Goal: Task Accomplishment & Management: Manage account settings

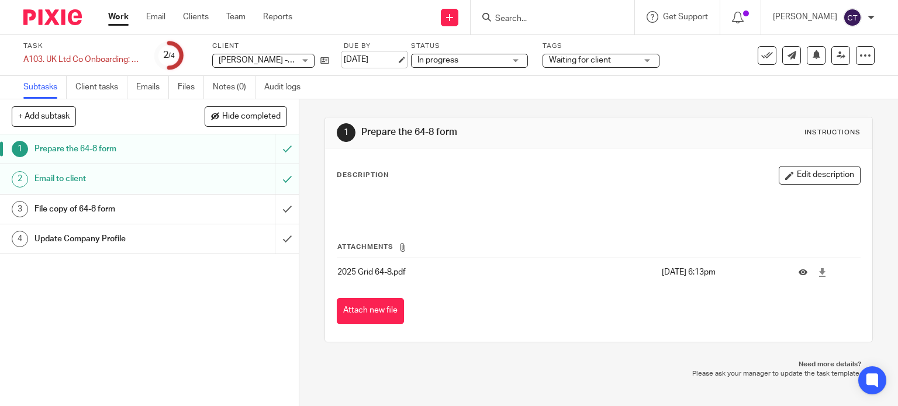
click at [365, 63] on link "11 Aug 2025" at bounding box center [370, 60] width 53 height 12
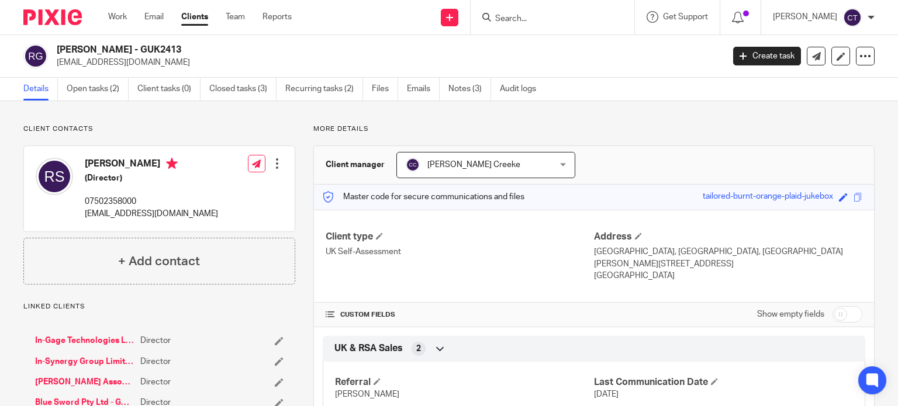
click at [59, 46] on div "Rodney Sheriff - GUK2413 rod@in-synergy.group Create task Export data Merge Arc…" at bounding box center [449, 56] width 898 height 43
click at [132, 50] on h2 "Rodney Sheriff - GUK2413" at bounding box center [320, 50] width 527 height 12
drag, startPoint x: 122, startPoint y: 50, endPoint x: 55, endPoint y: 48, distance: 67.3
click at [55, 48] on div "Rodney Sheriff - GUK2413 rod@in-synergy.group" at bounding box center [369, 56] width 692 height 25
copy h2 "Rodney Sheriff"
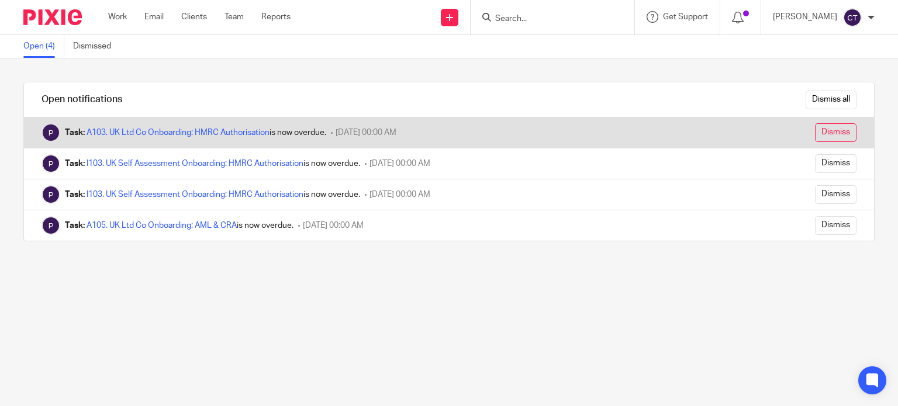
click at [820, 131] on input "Dismiss" at bounding box center [836, 132] width 42 height 19
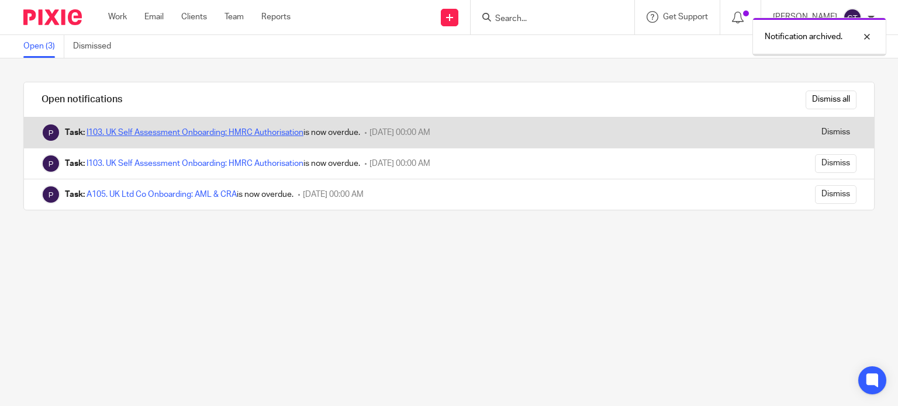
drag, startPoint x: 0, startPoint y: 0, endPoint x: 229, endPoint y: 130, distance: 262.9
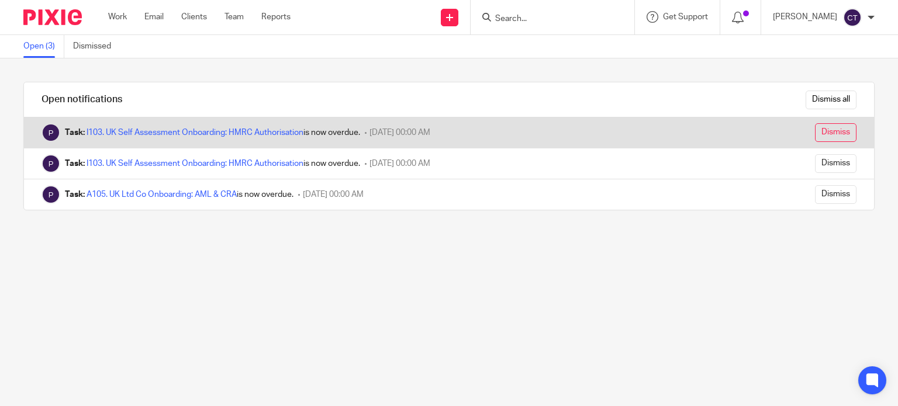
click at [817, 133] on input "Dismiss" at bounding box center [836, 132] width 42 height 19
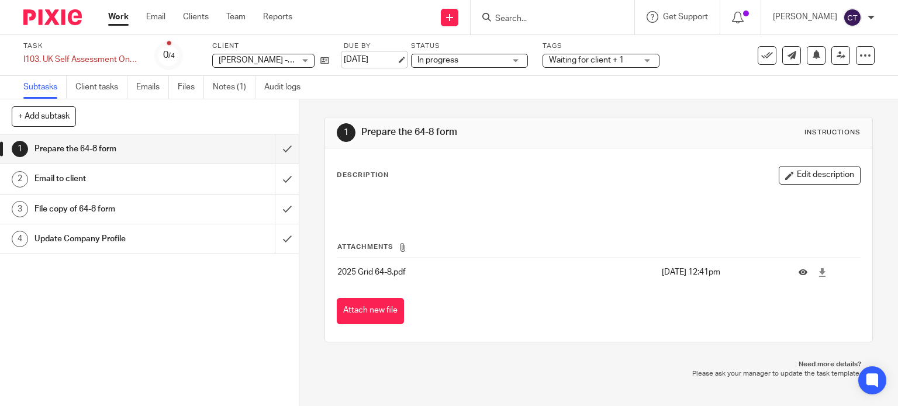
click at [389, 66] on link "[DATE]" at bounding box center [370, 60] width 53 height 12
click at [225, 87] on link "Notes (1)" at bounding box center [234, 87] width 43 height 23
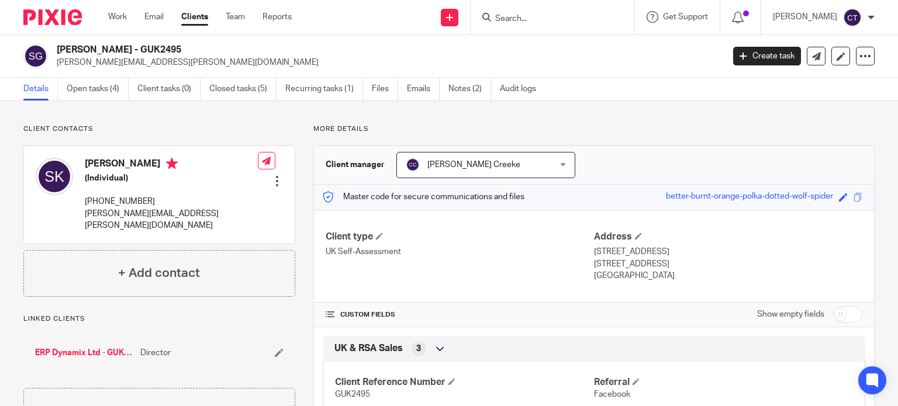
drag, startPoint x: 122, startPoint y: 53, endPoint x: 58, endPoint y: 53, distance: 63.1
click at [58, 53] on h2 "[PERSON_NAME] - GUK2495" at bounding box center [320, 50] width 527 height 12
drag, startPoint x: 179, startPoint y: 49, endPoint x: 53, endPoint y: 44, distance: 126.4
click at [53, 44] on div "Stephen Knott - GUK2495 stephen.r.knott@gmail.com" at bounding box center [369, 56] width 692 height 25
copy h2 "Stephen Knott - GUK2495"
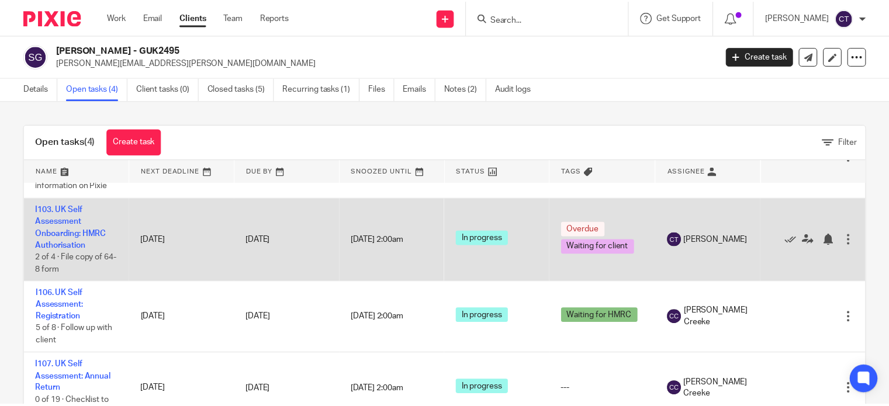
scroll to position [72, 0]
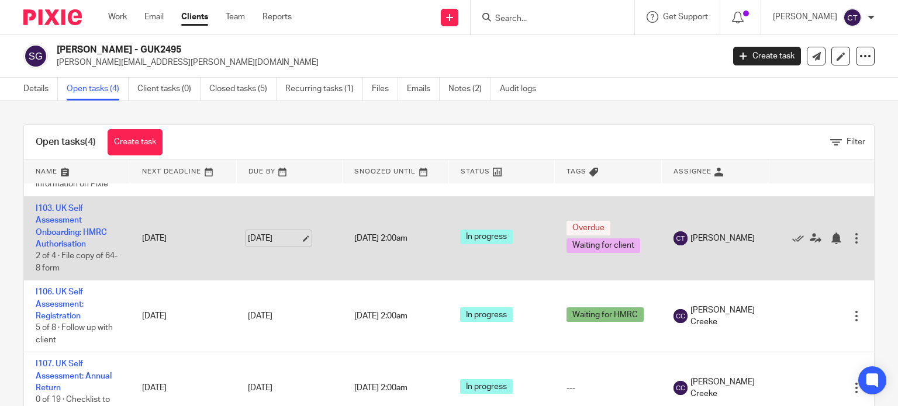
click at [254, 233] on link "7 Aug 2025" at bounding box center [274, 239] width 53 height 12
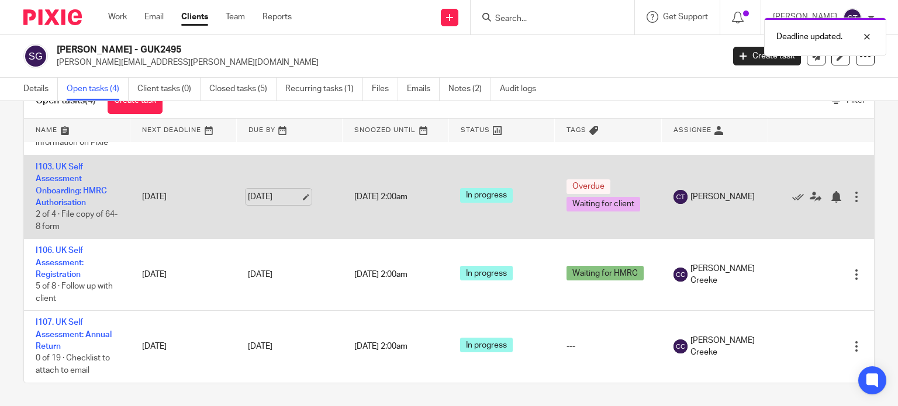
click at [290, 196] on link "13 Aug 2025" at bounding box center [274, 197] width 53 height 12
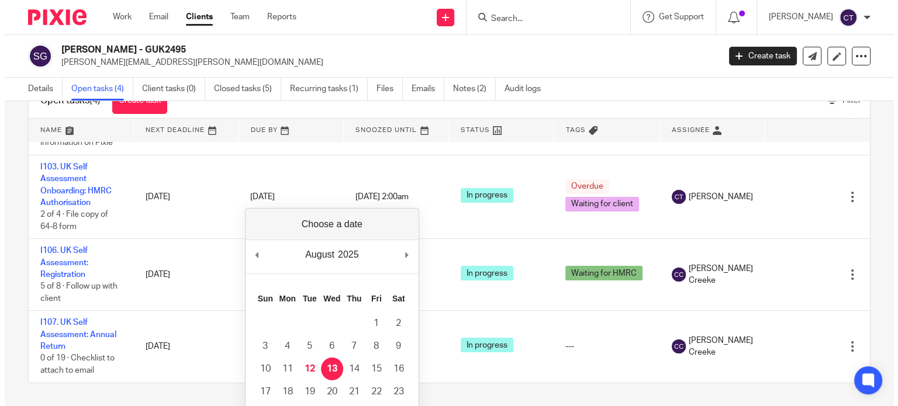
scroll to position [81, 0]
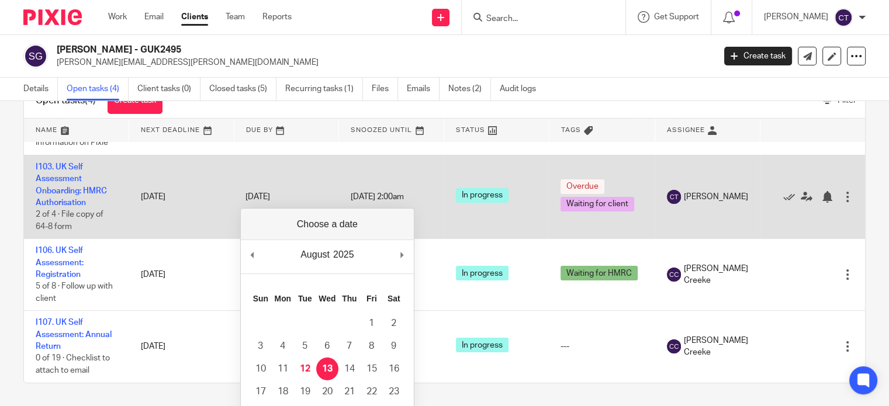
click at [215, 199] on td "7 Aug 2025" at bounding box center [181, 197] width 105 height 84
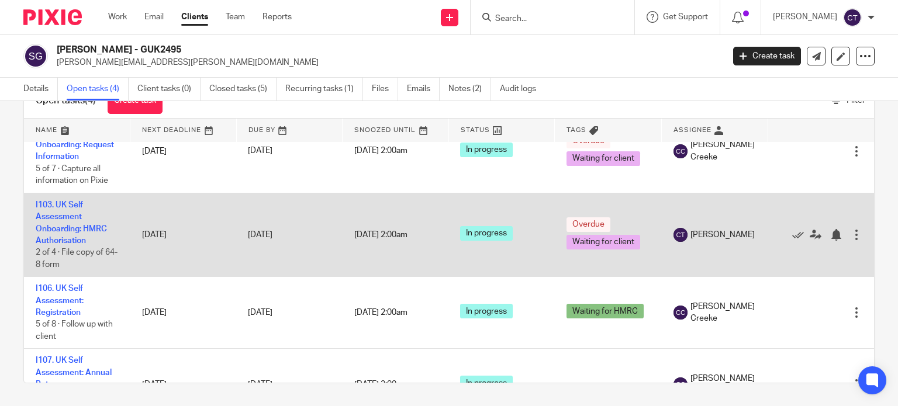
scroll to position [0, 0]
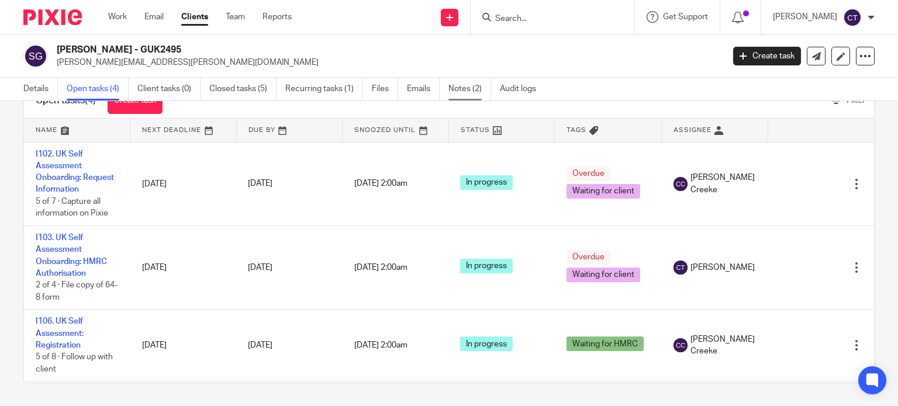
click at [464, 93] on link "Notes (2)" at bounding box center [469, 89] width 43 height 23
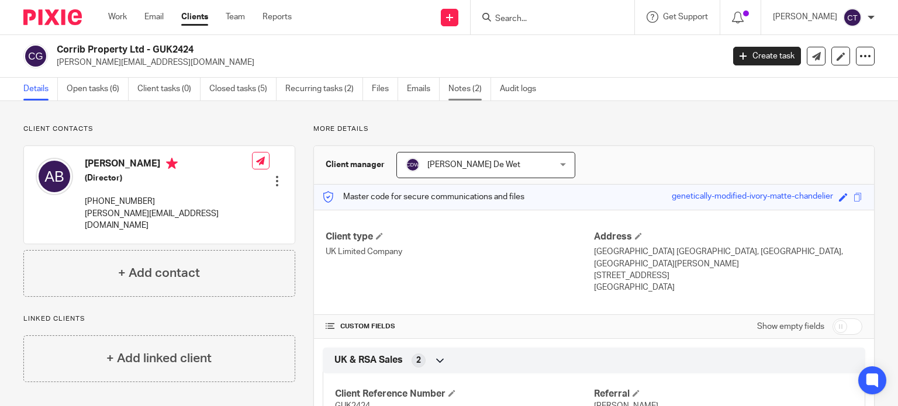
click at [479, 89] on link "Notes (2)" at bounding box center [469, 89] width 43 height 23
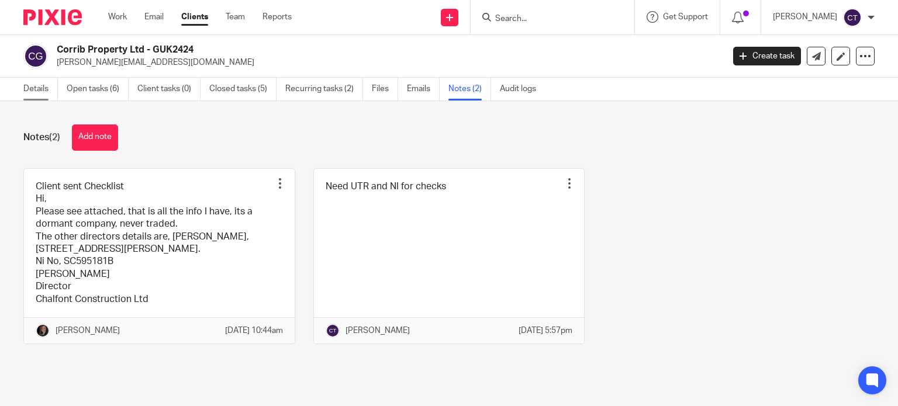
click at [33, 86] on link "Details" at bounding box center [40, 89] width 34 height 23
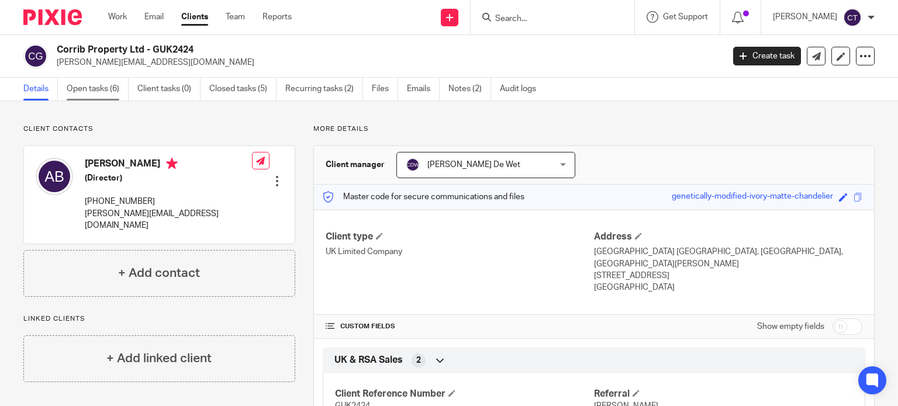
click at [96, 88] on link "Open tasks (6)" at bounding box center [98, 89] width 62 height 23
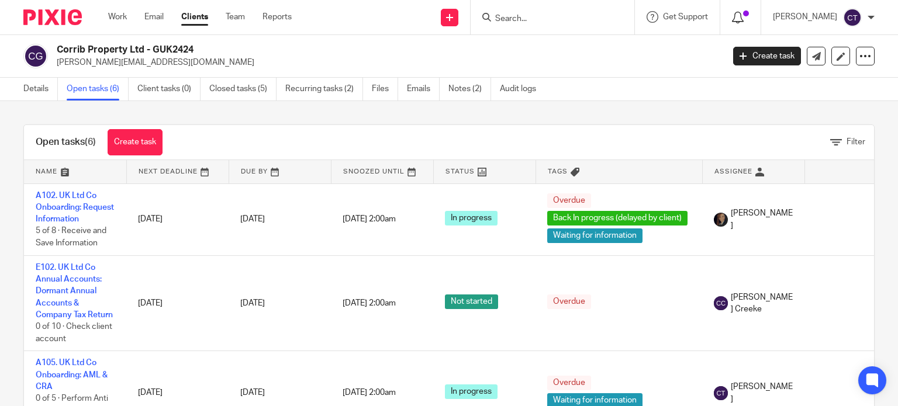
click at [732, 12] on icon at bounding box center [738, 18] width 12 height 12
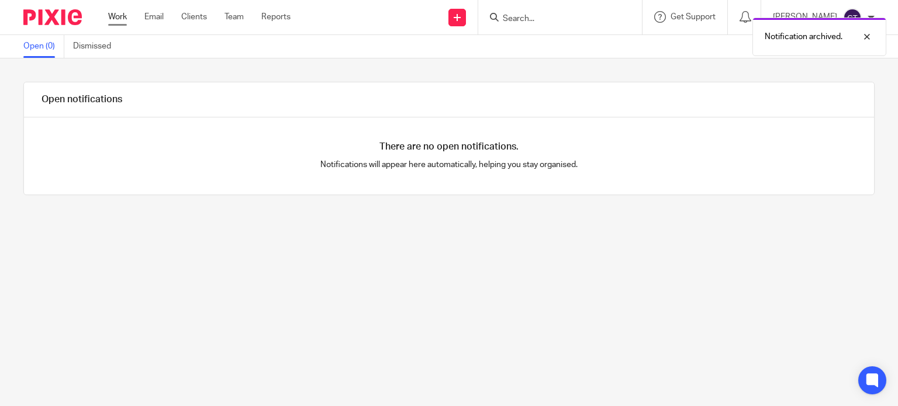
click at [115, 16] on link "Work" at bounding box center [117, 17] width 19 height 12
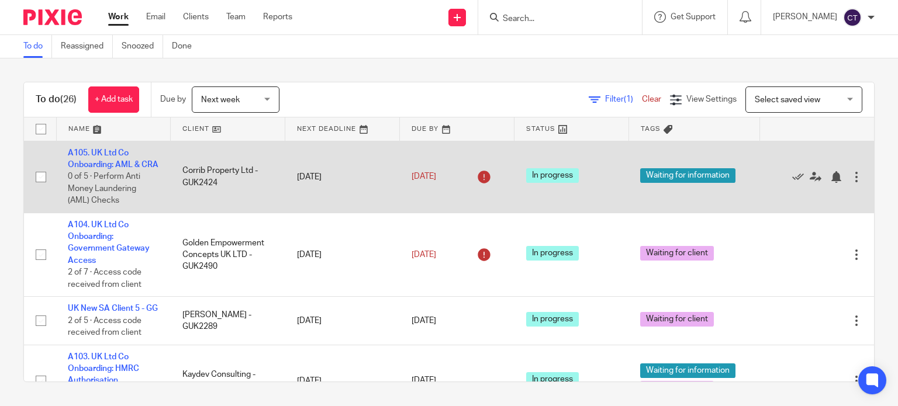
click at [313, 184] on td "7 Aug 2025" at bounding box center [342, 177] width 115 height 72
click at [433, 179] on link "7 Aug 2025" at bounding box center [438, 177] width 53 height 12
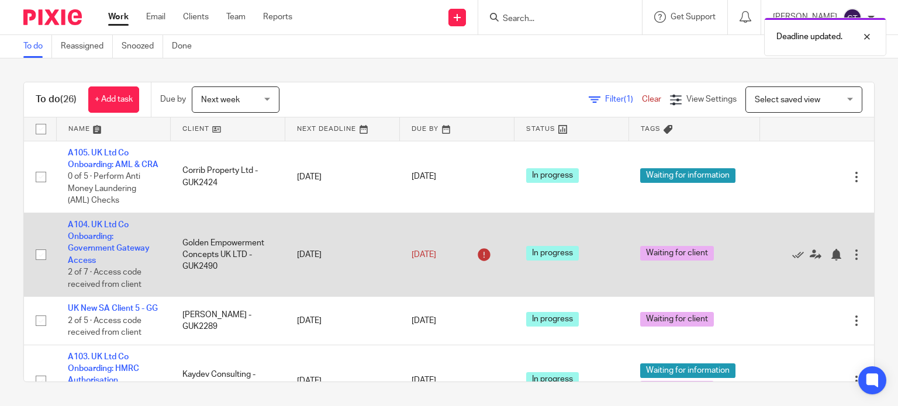
scroll to position [58, 0]
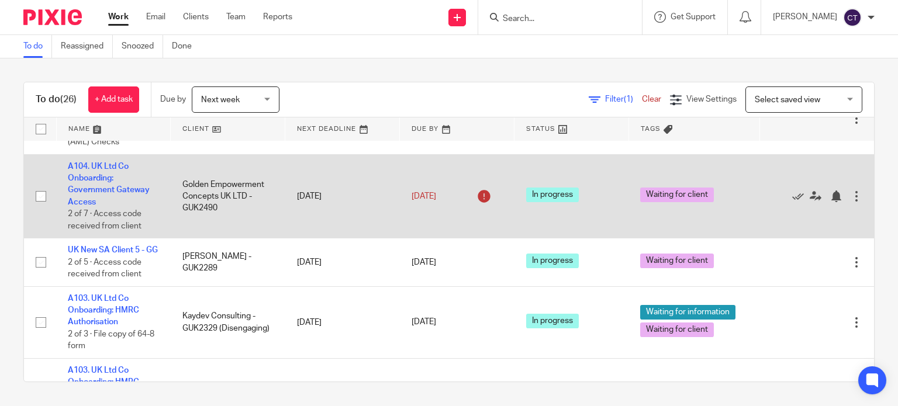
click at [323, 208] on td "8 Aug 2025" at bounding box center [342, 196] width 115 height 84
click at [433, 203] on link "8 Aug 2025" at bounding box center [438, 197] width 53 height 12
drag, startPoint x: 111, startPoint y: 184, endPoint x: 95, endPoint y: 195, distance: 19.3
drag, startPoint x: 95, startPoint y: 195, endPoint x: 82, endPoint y: 210, distance: 20.3
click at [82, 206] on link "A104. UK Ltd Co Onboarding: Government Gateway Access" at bounding box center [109, 185] width 82 height 44
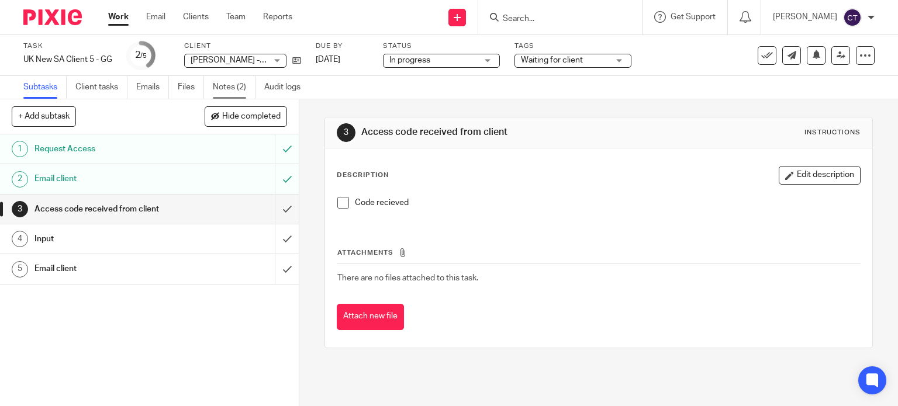
click at [237, 85] on link "Notes (2)" at bounding box center [234, 87] width 43 height 23
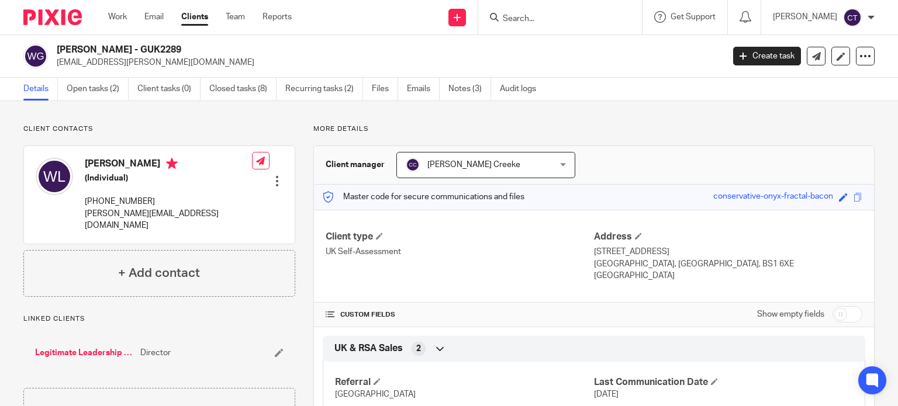
drag, startPoint x: 140, startPoint y: 47, endPoint x: 57, endPoint y: 51, distance: 83.7
click at [57, 51] on h2 "[PERSON_NAME] - GUK2289" at bounding box center [320, 50] width 527 height 12
copy h2 "Wendy Lambourne"
click at [458, 89] on link "Notes (3)" at bounding box center [469, 89] width 43 height 23
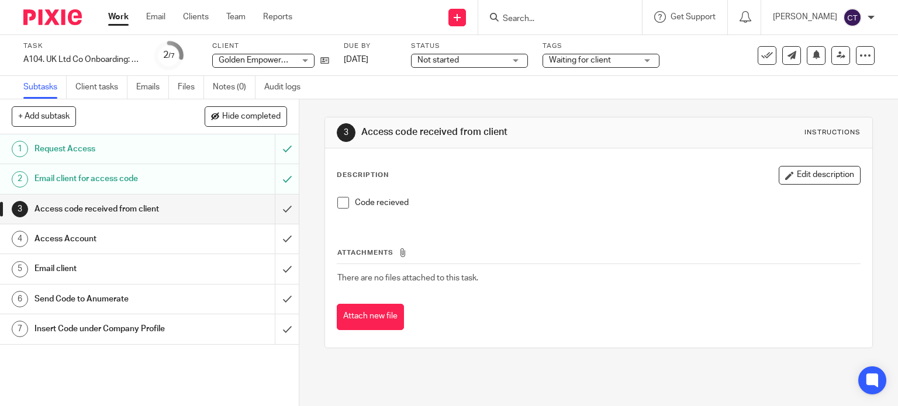
click at [519, 60] on div "Not started Not started" at bounding box center [469, 61] width 117 height 14
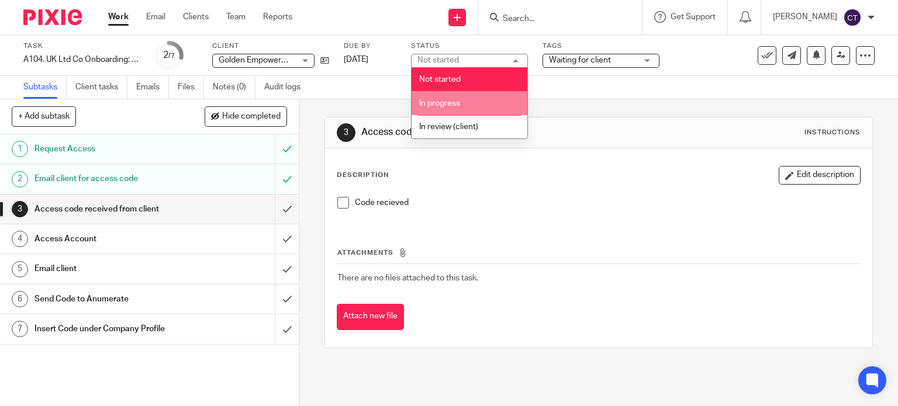
click at [482, 101] on li "In progress" at bounding box center [470, 103] width 116 height 24
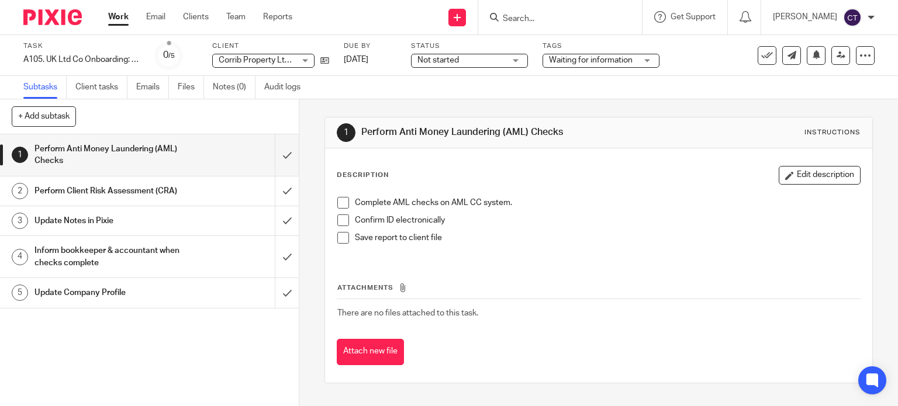
click at [500, 63] on span "Not started" at bounding box center [461, 60] width 88 height 12
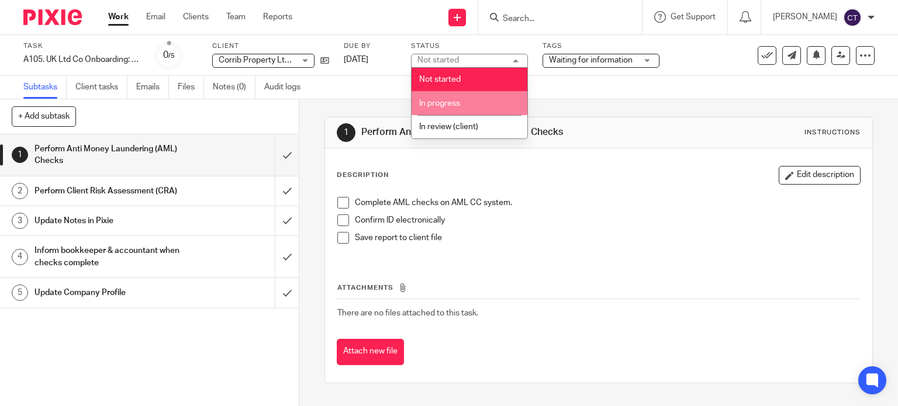
click at [493, 105] on li "In progress" at bounding box center [470, 103] width 116 height 24
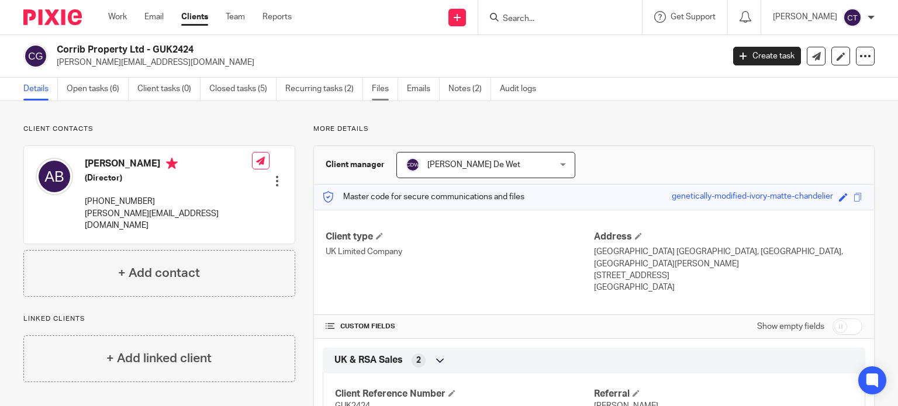
click at [385, 89] on link "Files" at bounding box center [385, 89] width 26 height 23
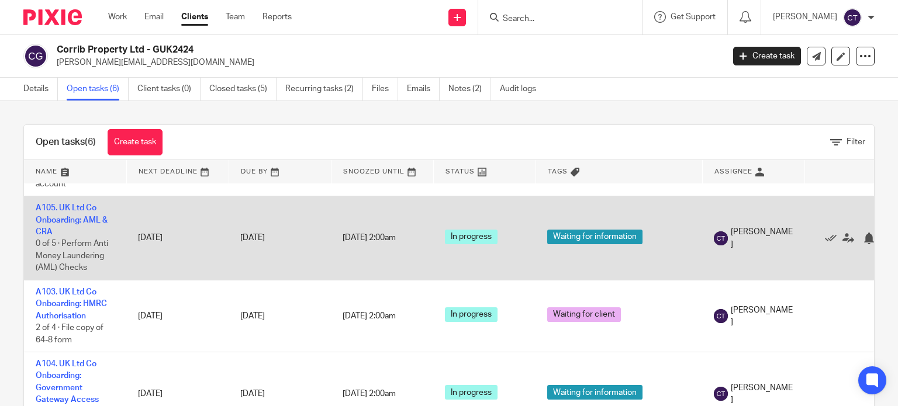
scroll to position [175, 0]
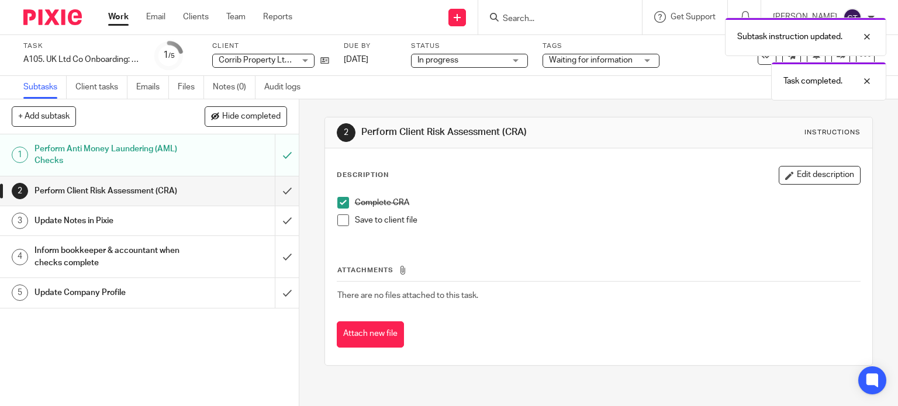
click at [345, 220] on li "Save to client file" at bounding box center [598, 224] width 523 height 18
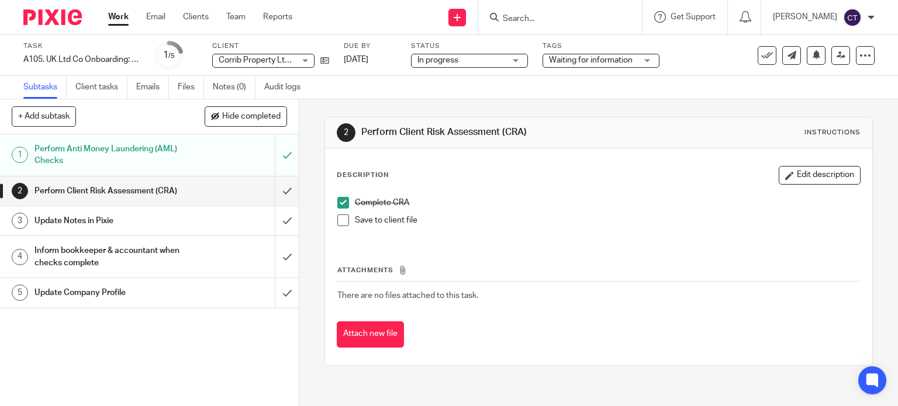
click at [339, 222] on span at bounding box center [343, 221] width 12 height 12
click at [377, 334] on button "Attach new file" at bounding box center [370, 335] width 67 height 26
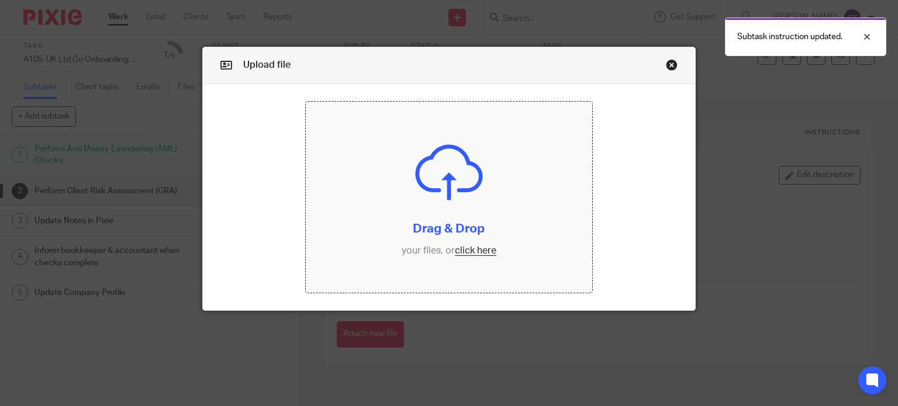
click at [465, 194] on input "file" at bounding box center [449, 197] width 286 height 191
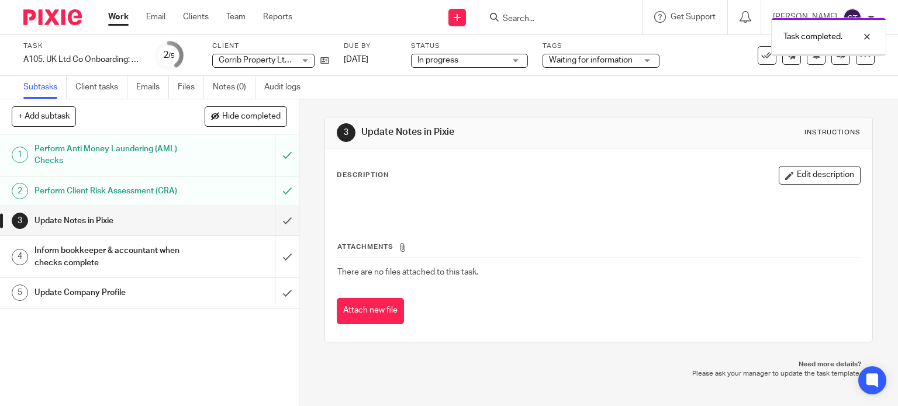
click at [371, 307] on button "Attach new file" at bounding box center [370, 311] width 67 height 26
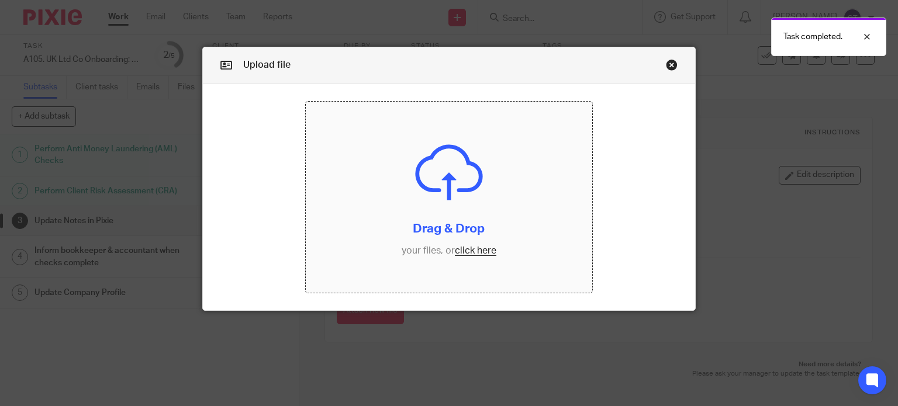
click at [429, 215] on input "file" at bounding box center [449, 197] width 286 height 191
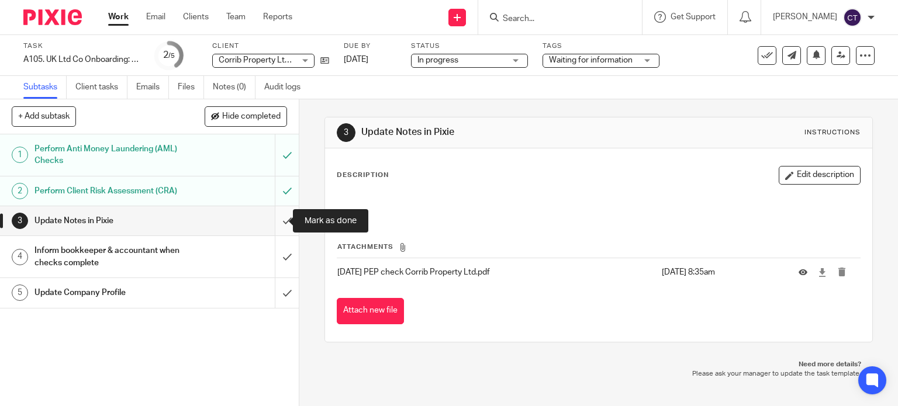
click at [275, 219] on input "submit" at bounding box center [149, 220] width 299 height 29
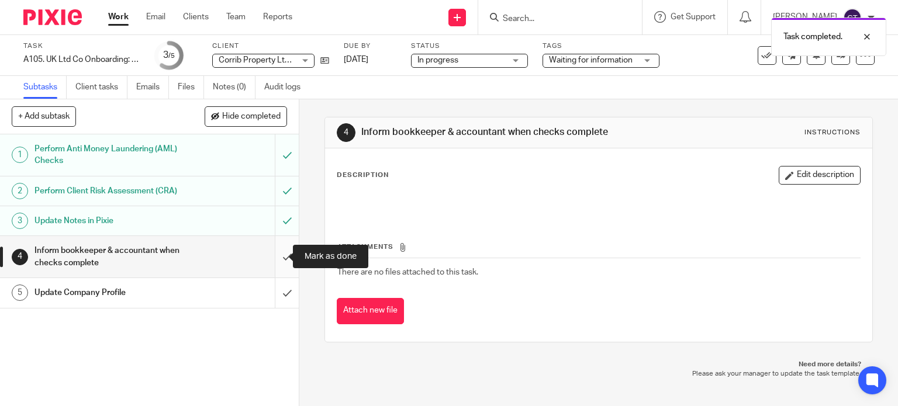
click at [272, 250] on input "submit" at bounding box center [149, 257] width 299 height 42
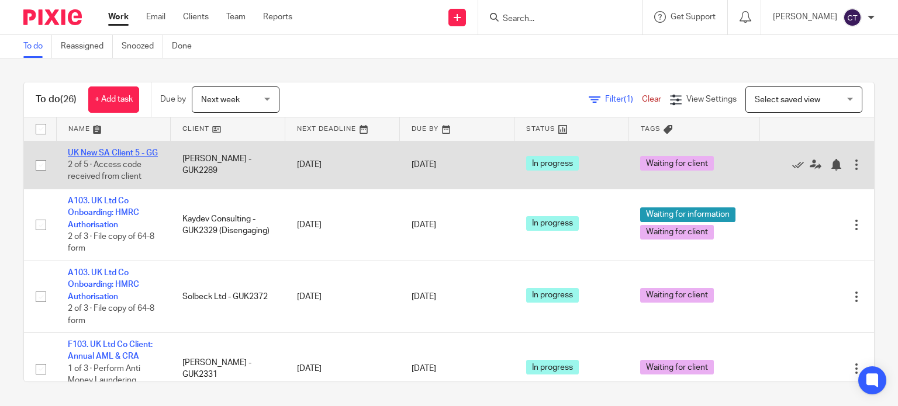
drag, startPoint x: 121, startPoint y: 157, endPoint x: 101, endPoint y: 151, distance: 21.1
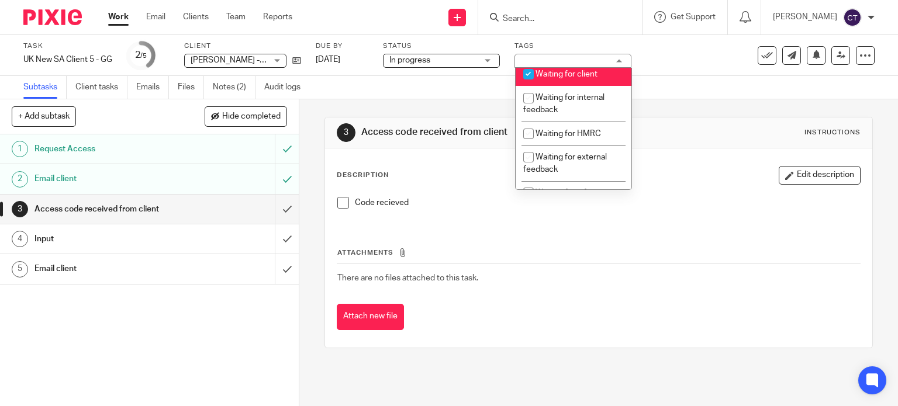
scroll to position [117, 0]
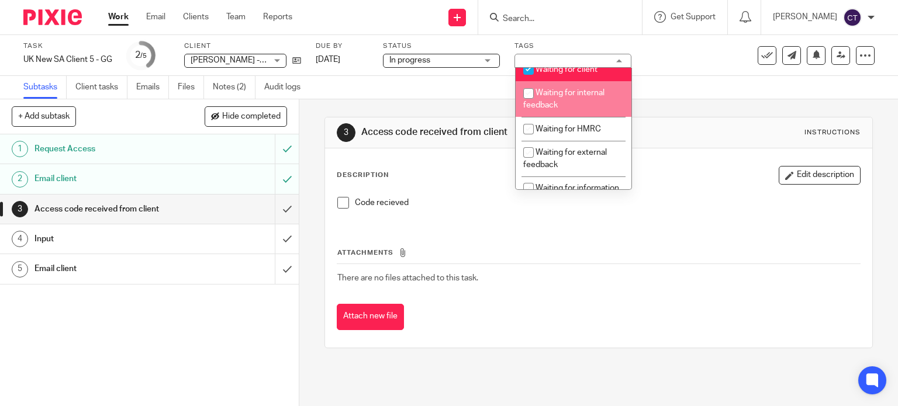
click at [571, 116] on li "Waiting for internal feedback" at bounding box center [574, 99] width 116 height 36
checkbox input "true"
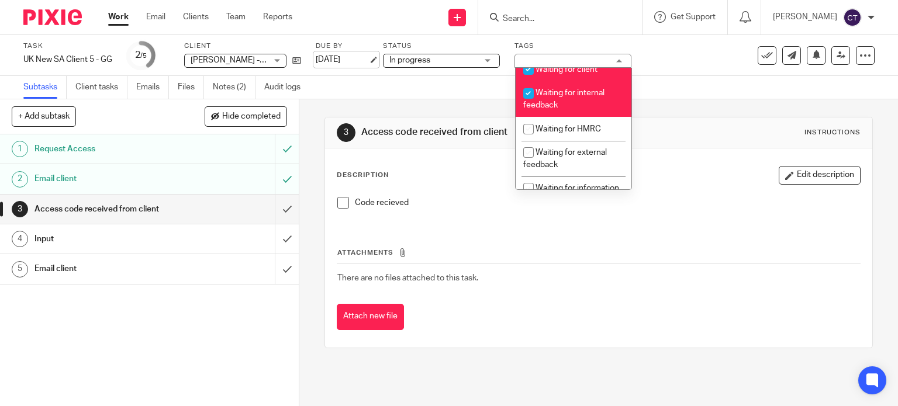
click at [329, 60] on link "[DATE]" at bounding box center [342, 60] width 53 height 12
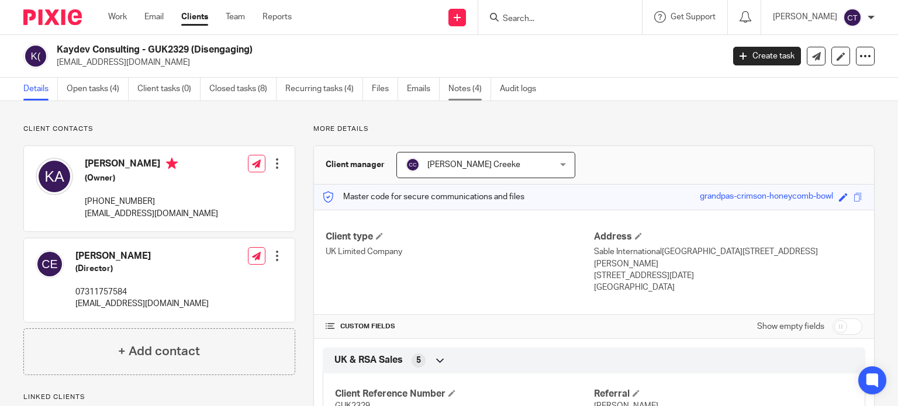
click at [457, 88] on link "Notes (4)" at bounding box center [469, 89] width 43 height 23
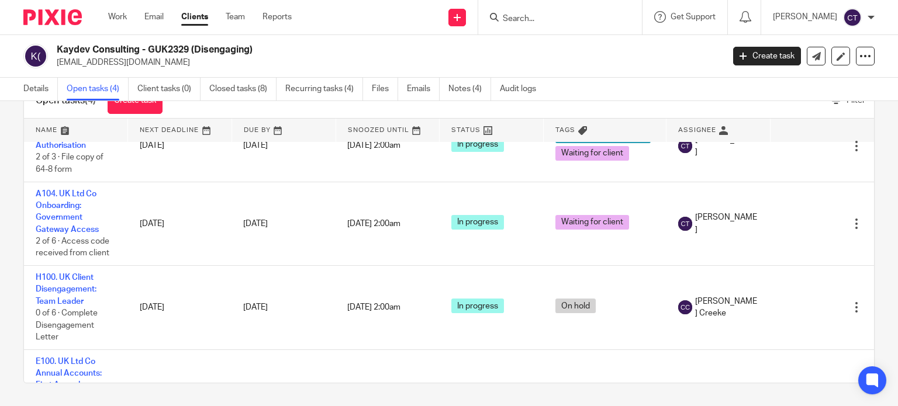
scroll to position [58, 0]
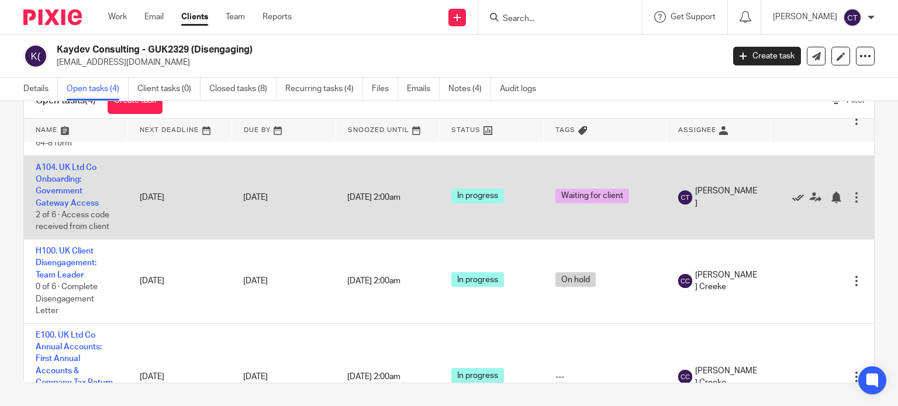
click at [792, 195] on icon at bounding box center [798, 198] width 12 height 12
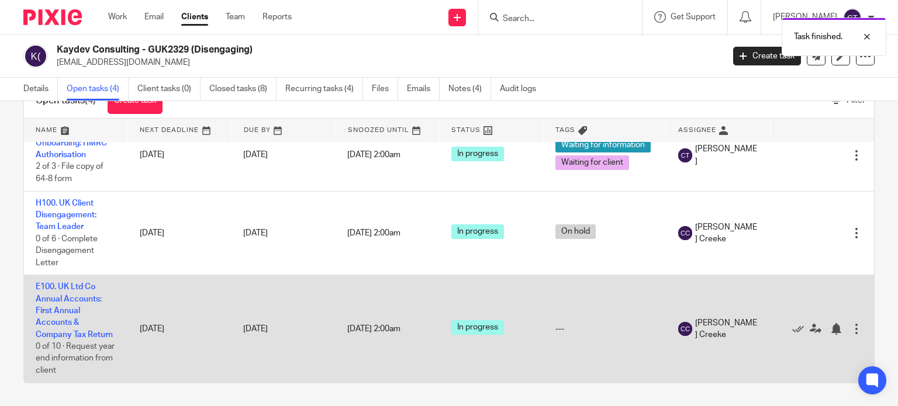
scroll to position [0, 0]
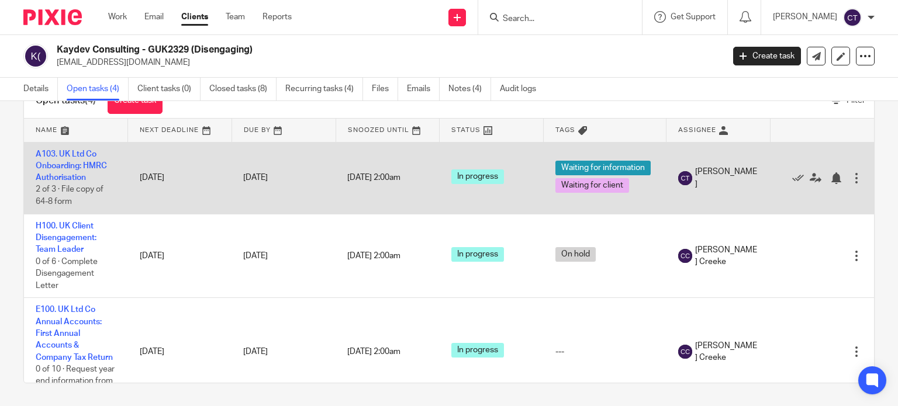
drag, startPoint x: 786, startPoint y: 175, endPoint x: 777, endPoint y: 173, distance: 9.1
click at [792, 175] on icon at bounding box center [798, 178] width 12 height 12
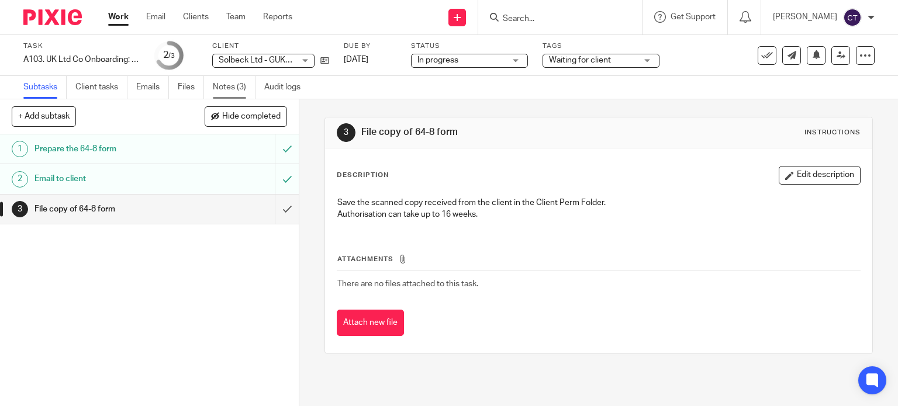
click at [231, 81] on link "Notes (3)" at bounding box center [234, 87] width 43 height 23
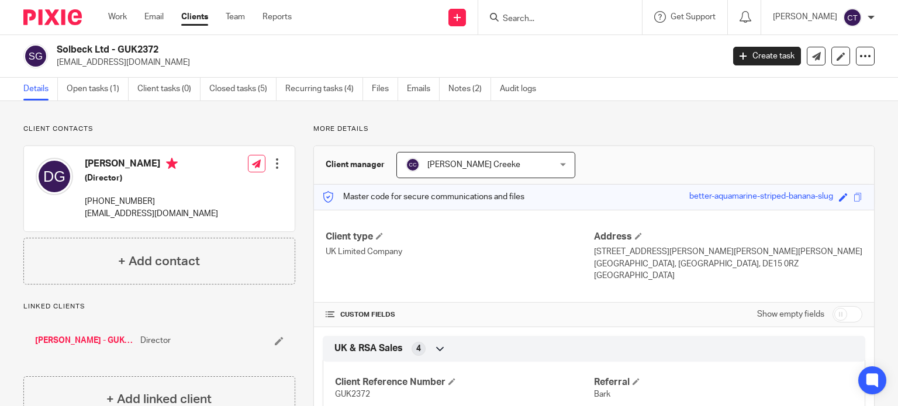
click at [47, 48] on div "Solbeck Ltd - GUK2372 [EMAIL_ADDRESS][DOMAIN_NAME]" at bounding box center [369, 56] width 692 height 25
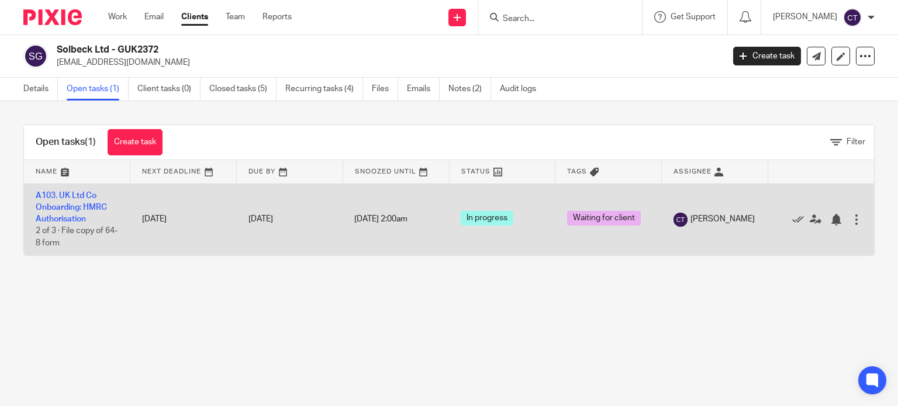
drag, startPoint x: 84, startPoint y: 202, endPoint x: 68, endPoint y: 202, distance: 15.8
drag, startPoint x: 68, startPoint y: 202, endPoint x: 65, endPoint y: 214, distance: 11.9
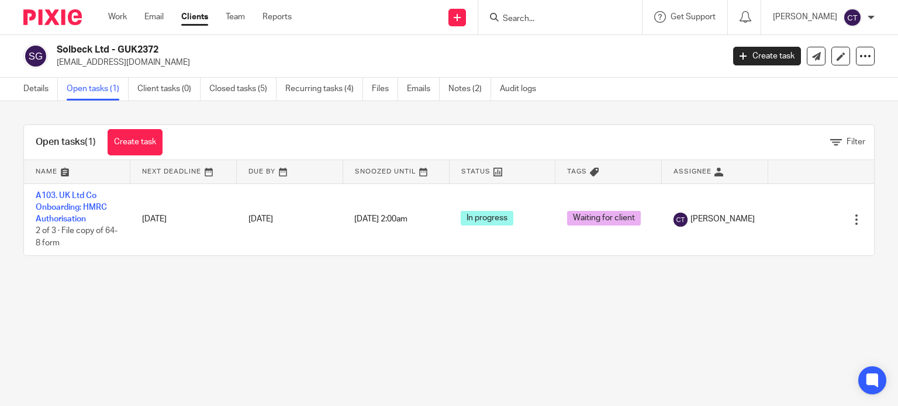
drag, startPoint x: 65, startPoint y: 214, endPoint x: 101, endPoint y: 264, distance: 60.8
click at [110, 285] on main "Solbeck Ltd - GUK2372 [EMAIL_ADDRESS][DOMAIN_NAME] Create task Export data Merg…" at bounding box center [449, 203] width 898 height 406
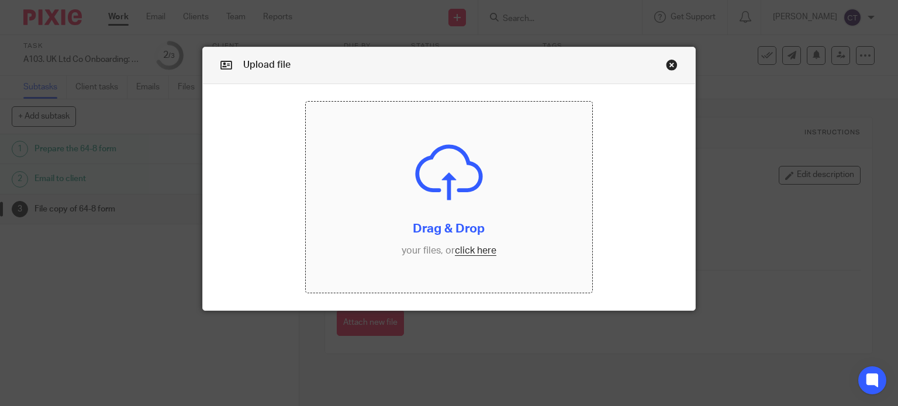
click at [417, 201] on input "file" at bounding box center [449, 197] width 286 height 191
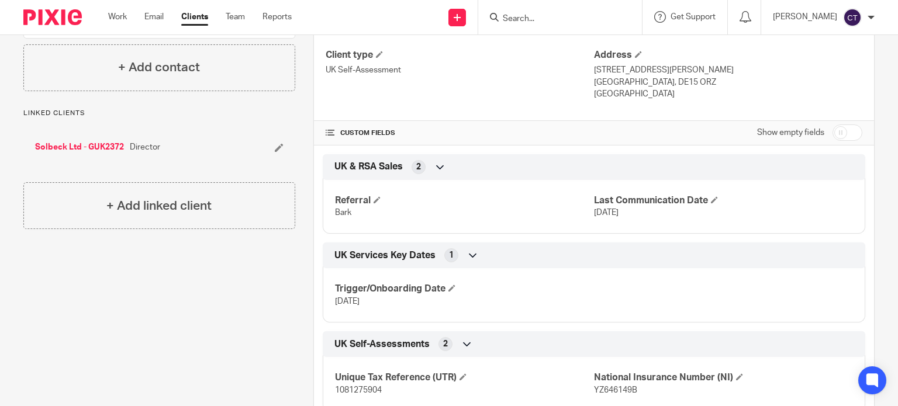
scroll to position [166, 0]
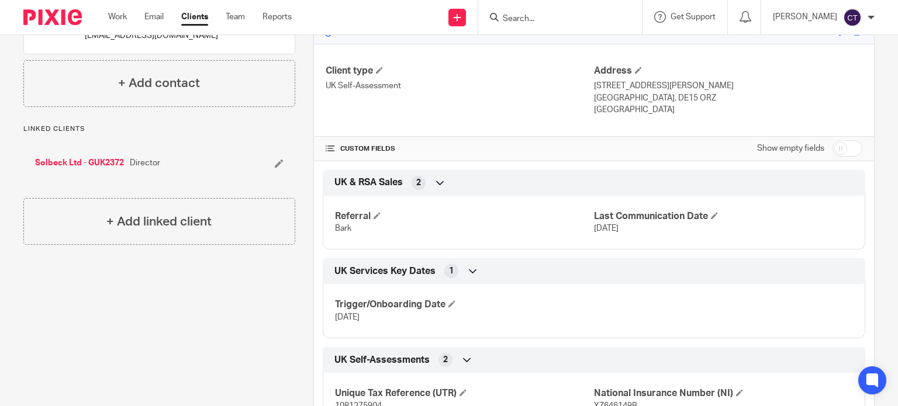
click at [833, 151] on input "checkbox" at bounding box center [848, 148] width 30 height 16
checkbox input "true"
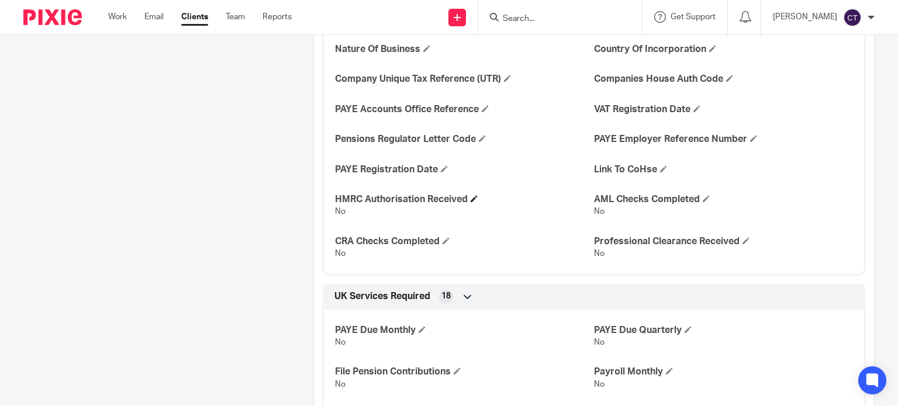
scroll to position [699, 0]
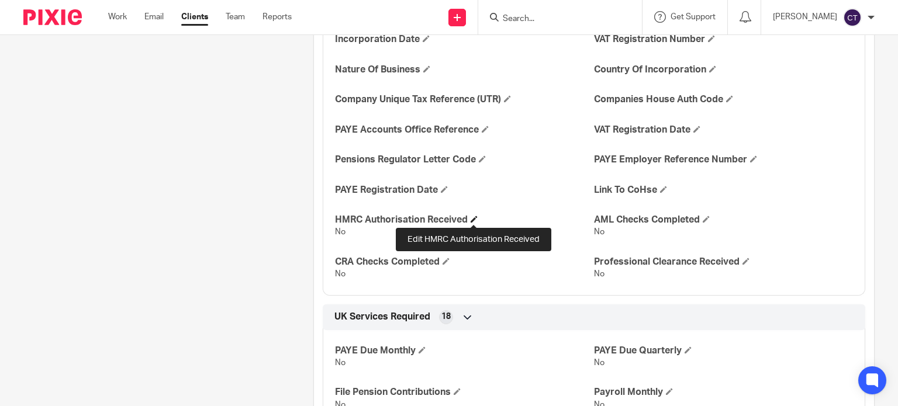
click at [473, 217] on span at bounding box center [474, 219] width 7 height 7
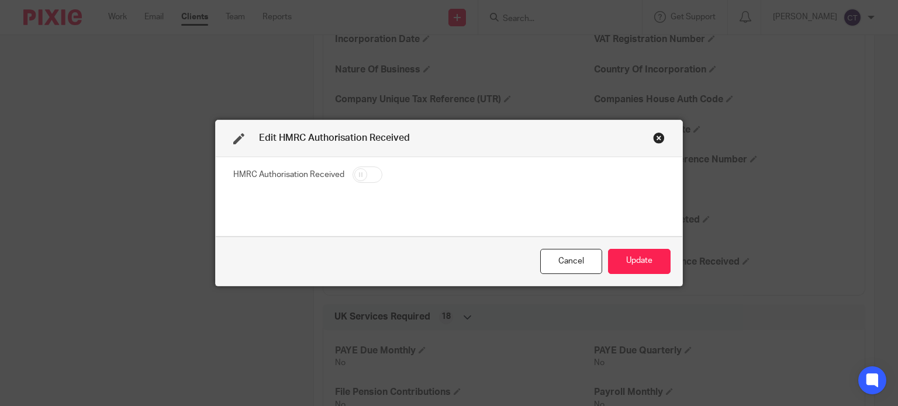
click at [362, 170] on input "checkbox" at bounding box center [368, 175] width 30 height 16
checkbox input "true"
click at [637, 257] on button "Update" at bounding box center [639, 261] width 63 height 25
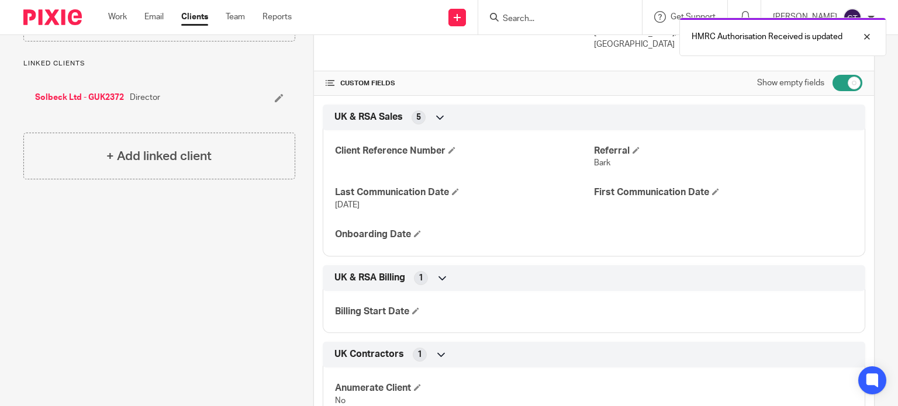
scroll to position [0, 0]
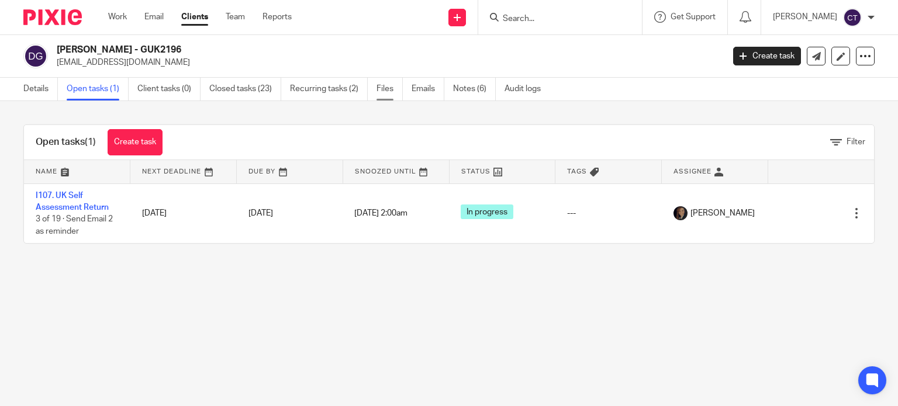
click at [389, 87] on link "Files" at bounding box center [390, 89] width 26 height 23
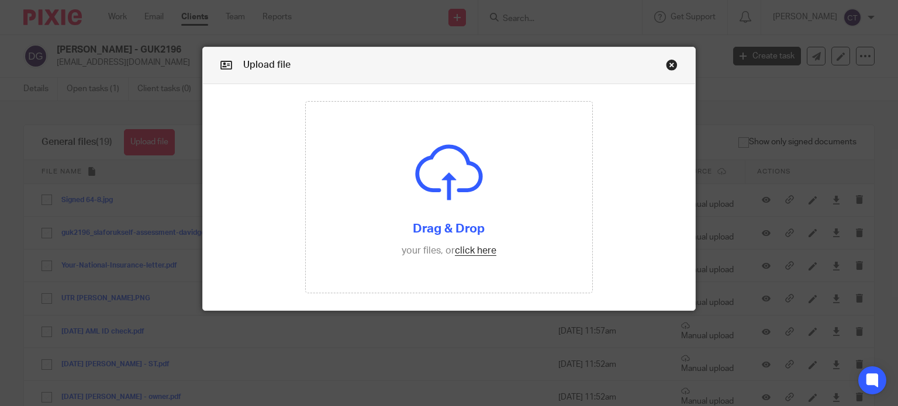
click at [164, 137] on div "Upload file Drag & Drop your files, or click here Files uploading..." at bounding box center [449, 203] width 898 height 406
click at [496, 188] on input "file" at bounding box center [449, 197] width 286 height 191
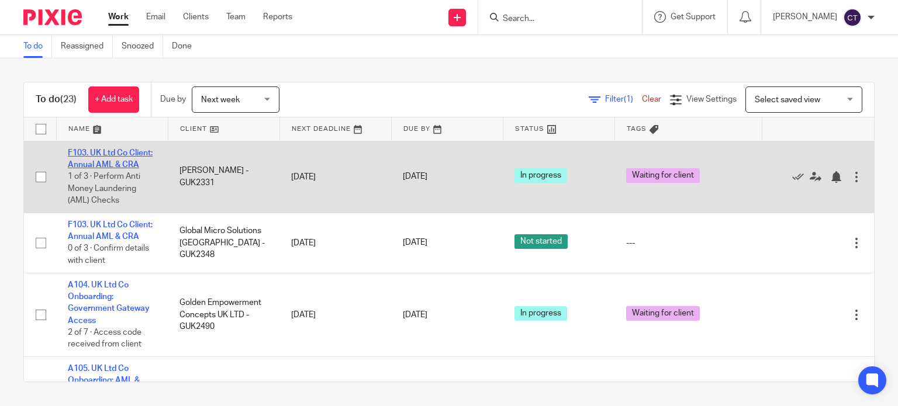
drag, startPoint x: 109, startPoint y: 159, endPoint x: 96, endPoint y: 162, distance: 12.6
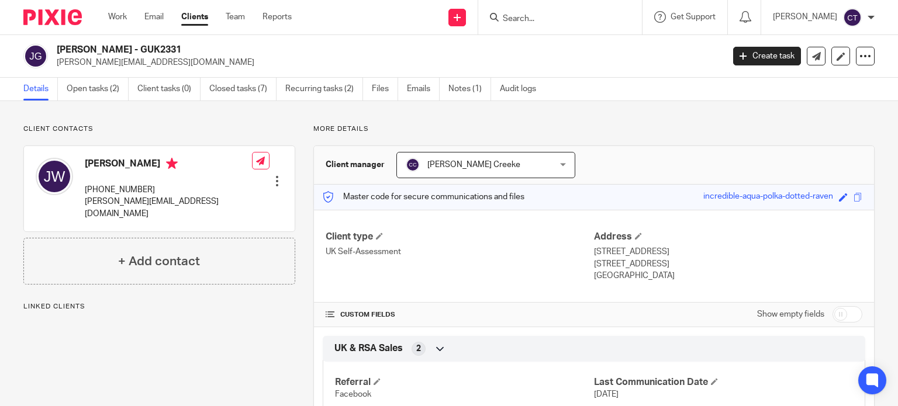
click at [63, 47] on h2 "[PERSON_NAME] - GUK2331" at bounding box center [320, 50] width 527 height 12
click at [64, 47] on h2 "[PERSON_NAME] - GUK2331" at bounding box center [320, 50] width 527 height 12
click at [166, 51] on h2 "[PERSON_NAME] - GUK2331" at bounding box center [320, 50] width 527 height 12
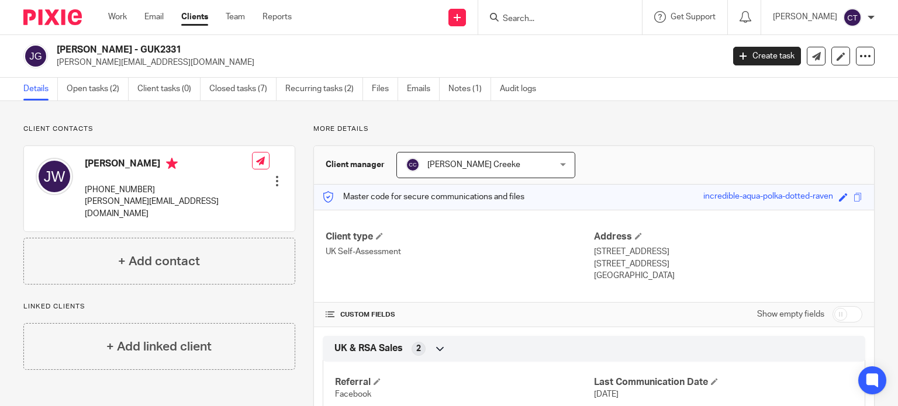
copy h2 "GUK2331"
click at [92, 50] on h2 "[PERSON_NAME] - GUK2331" at bounding box center [320, 50] width 527 height 12
click at [68, 47] on h2 "[PERSON_NAME] - GUK2331" at bounding box center [320, 50] width 527 height 12
click at [67, 47] on h2 "[PERSON_NAME] - GUK2331" at bounding box center [320, 50] width 527 height 12
copy h2 "Julia"
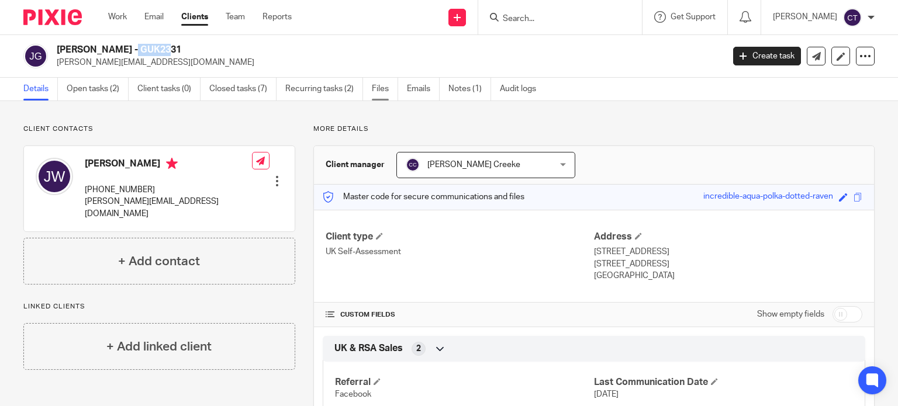
click at [374, 90] on link "Files" at bounding box center [385, 89] width 26 height 23
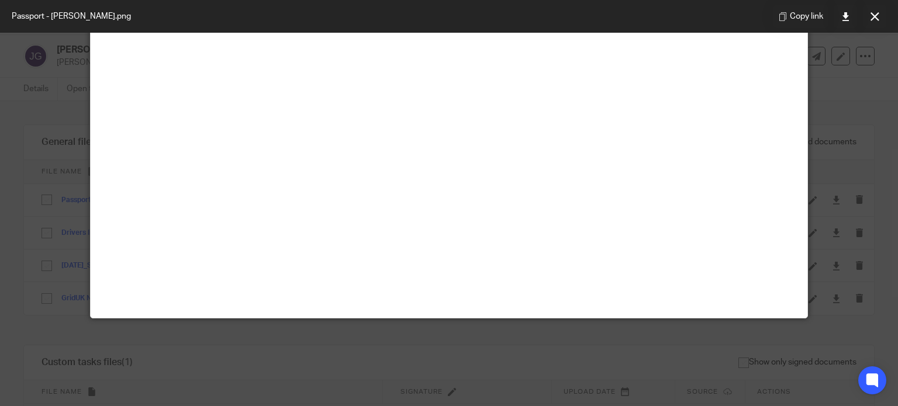
scroll to position [351, 0]
click at [871, 20] on icon at bounding box center [875, 16] width 9 height 9
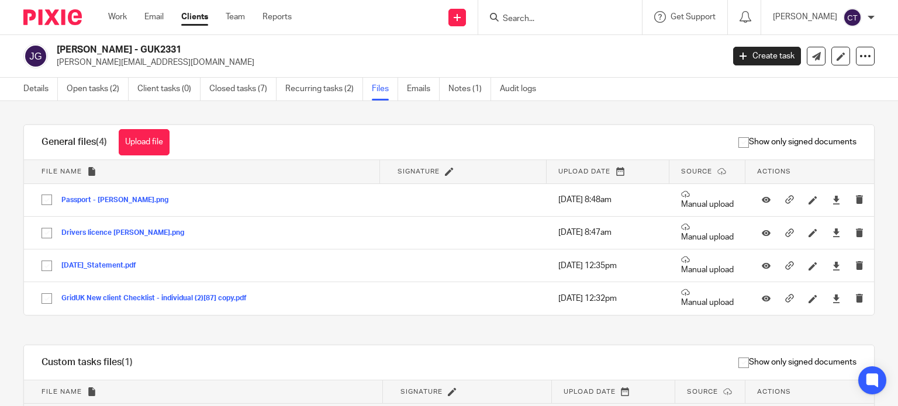
click at [112, 46] on h2 "[PERSON_NAME] - GUK2331" at bounding box center [320, 50] width 527 height 12
copy h2 "Weston"
click at [45, 93] on link "Details" at bounding box center [40, 89] width 34 height 23
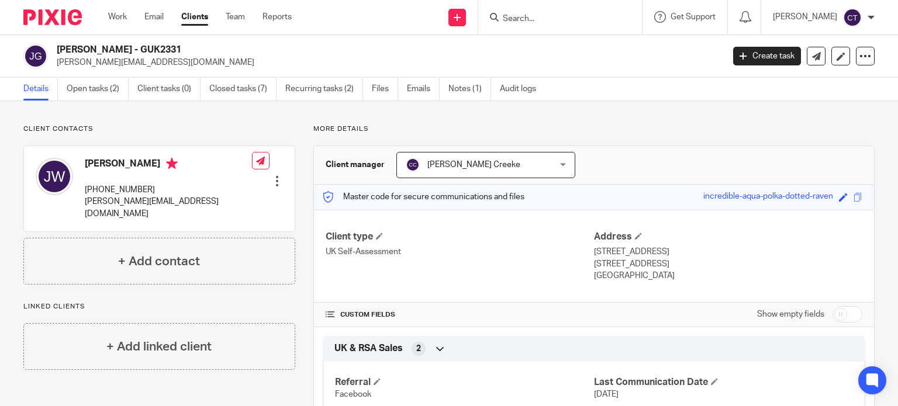
click at [583, 251] on div "Client type UK Self-Assessment Address [STREET_ADDRESS] [STREET_ADDRESS] [GEOGR…" at bounding box center [594, 257] width 560 height 94
click at [585, 252] on p "UK Self-Assessment" at bounding box center [460, 252] width 268 height 12
click at [674, 220] on div "Client type UK Self-Assessment Address [STREET_ADDRESS] [STREET_ADDRESS] [GEOGR…" at bounding box center [594, 257] width 560 height 94
drag, startPoint x: 652, startPoint y: 251, endPoint x: 592, endPoint y: 256, distance: 60.9
click at [587, 254] on div "Client type UK Self-Assessment Address [STREET_ADDRESS] [STREET_ADDRESS] [GEOGR…" at bounding box center [594, 257] width 560 height 94
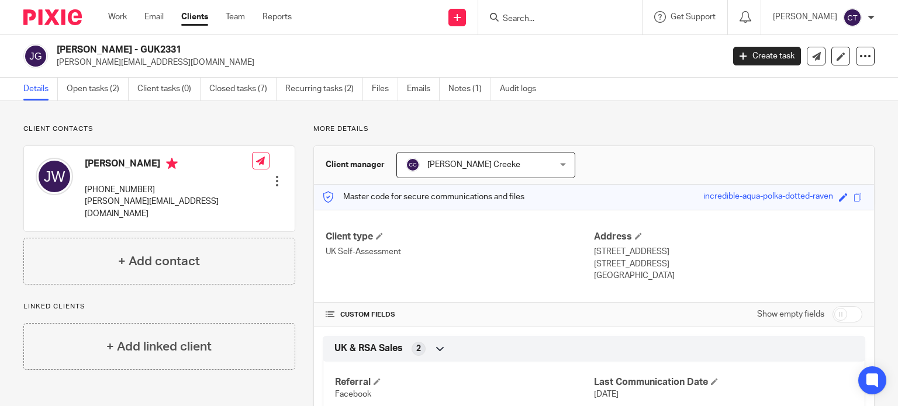
click at [594, 256] on p "[STREET_ADDRESS]" at bounding box center [728, 252] width 268 height 12
click at [655, 239] on h4 "Address" at bounding box center [728, 237] width 268 height 12
drag, startPoint x: 654, startPoint y: 253, endPoint x: 589, endPoint y: 254, distance: 64.3
click at [594, 254] on p "21 Berilldon Drive, Lincoln, Lincoln" at bounding box center [728, 252] width 268 height 12
click at [676, 251] on p "21 Berilldon Drive, Lincoln, Lincoln" at bounding box center [728, 252] width 268 height 12
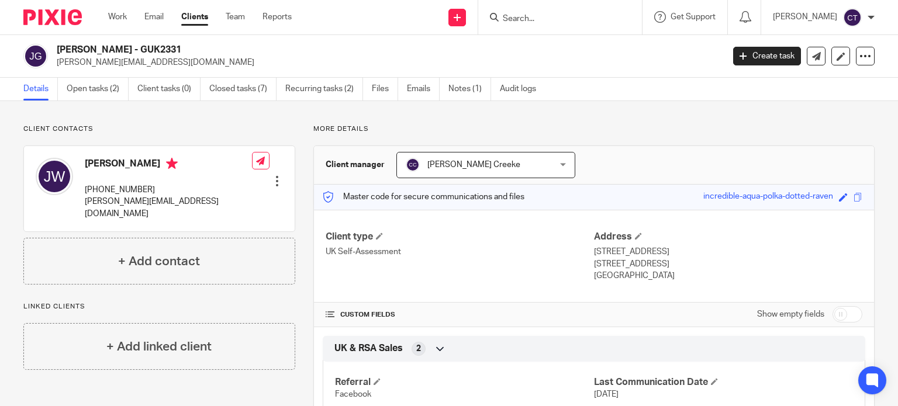
click at [676, 251] on p "[STREET_ADDRESS]" at bounding box center [728, 252] width 268 height 12
copy p "Lincoln"
click at [596, 261] on p "Lincolnshire, United Kingdom, LN1 1AN" at bounding box center [728, 264] width 268 height 12
copy p "Lincolnshire"
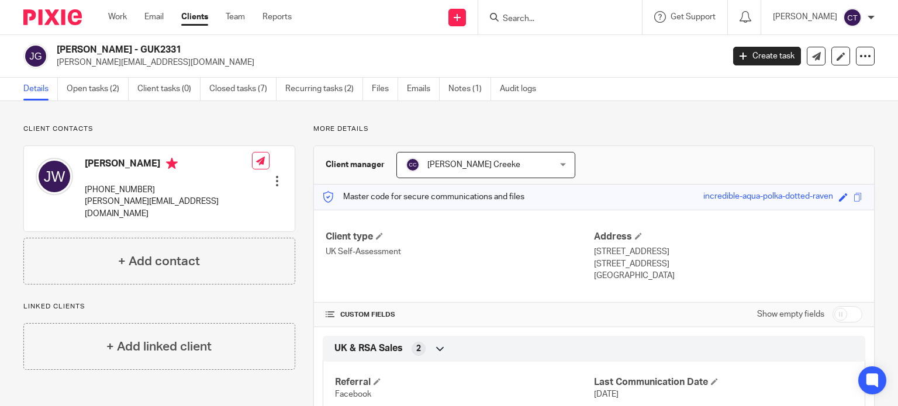
drag, startPoint x: 723, startPoint y: 264, endPoint x: 699, endPoint y: 264, distance: 24.0
click at [699, 264] on p "Lincolnshire, United Kingdom, LN1 1AN" at bounding box center [728, 264] width 268 height 12
copy p "LN1 1AN"
click at [380, 89] on link "Files" at bounding box center [385, 89] width 26 height 23
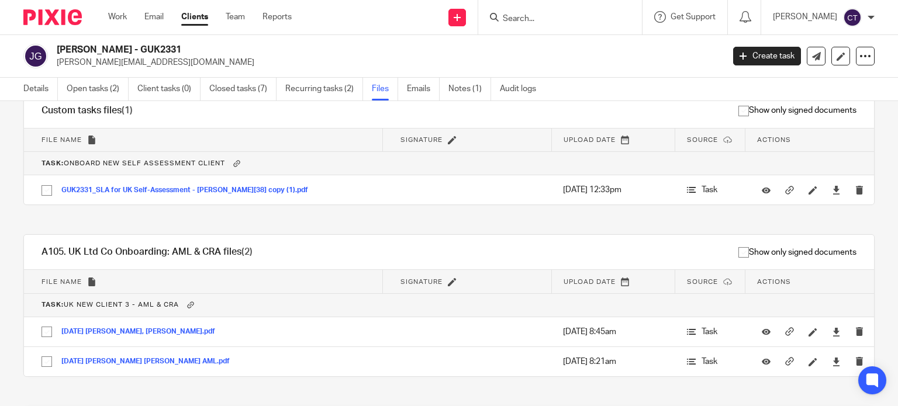
scroll to position [97, 0]
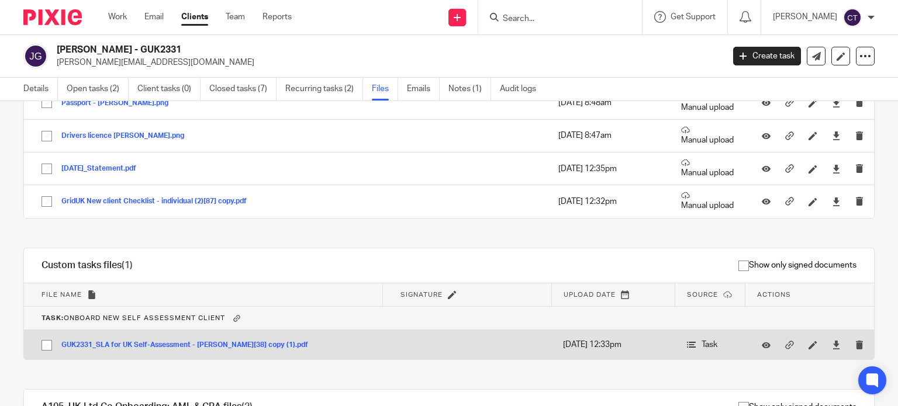
click at [45, 341] on input "checkbox" at bounding box center [47, 345] width 22 height 22
checkbox input "true"
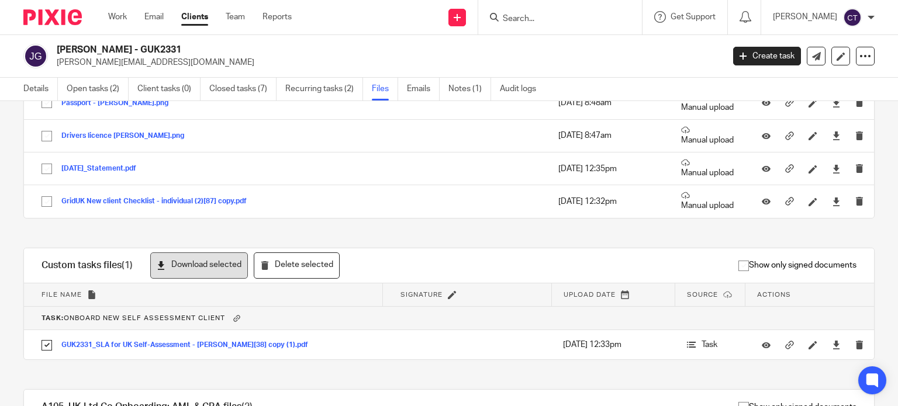
click at [191, 257] on button "Download selected" at bounding box center [199, 266] width 98 height 26
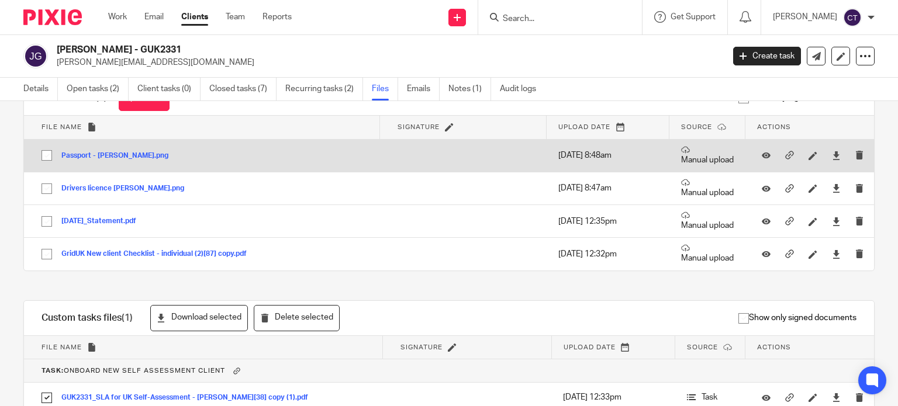
scroll to position [0, 0]
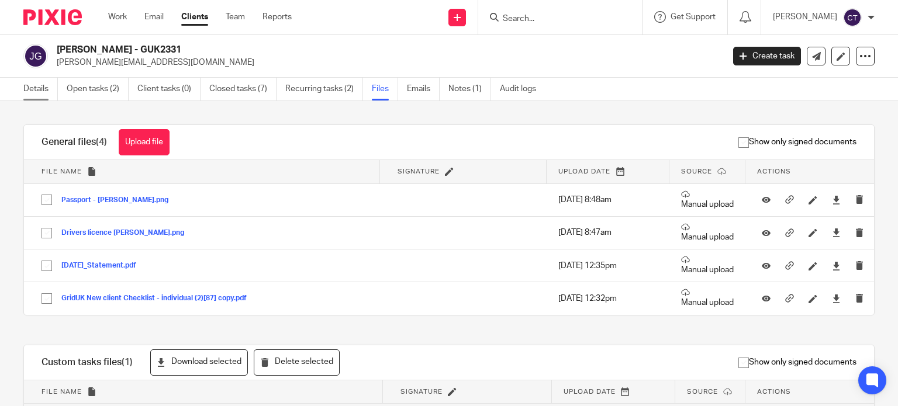
click at [30, 94] on link "Details" at bounding box center [40, 89] width 34 height 23
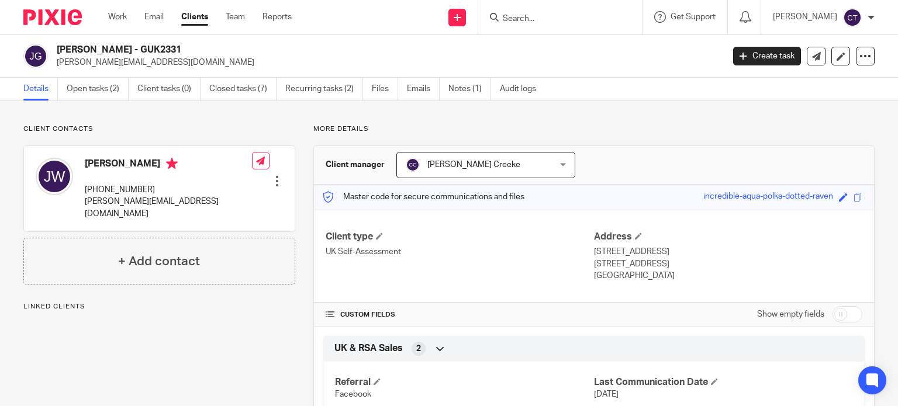
click at [85, 191] on p "+44 785 220 7854" at bounding box center [168, 190] width 167 height 12
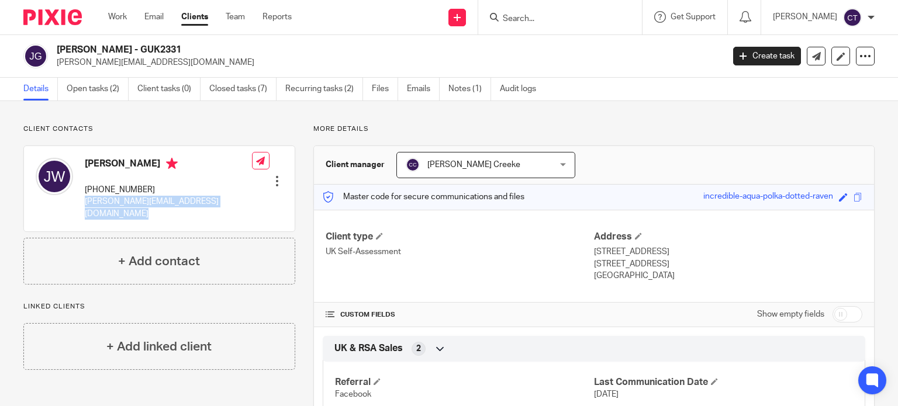
drag, startPoint x: 235, startPoint y: 203, endPoint x: 83, endPoint y: 205, distance: 152.0
click at [83, 205] on div "Julia Nell Weston +44 785 220 7854 julia@springbokhomephysio.co.uk Edit contact…" at bounding box center [159, 188] width 271 height 85
copy div "julia@springbokhomephysio.co.uk"
drag, startPoint x: 137, startPoint y: 49, endPoint x: 57, endPoint y: 49, distance: 80.7
click at [57, 47] on h2 "[PERSON_NAME] - GUK2331" at bounding box center [320, 50] width 527 height 12
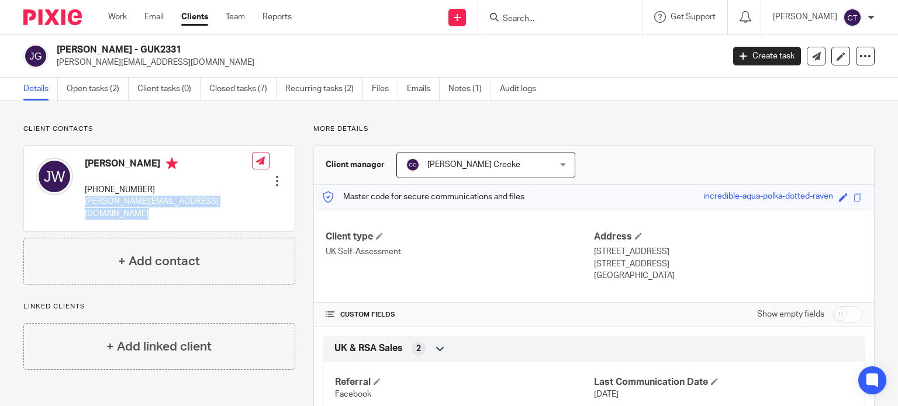
copy h2 "Julia Nell Weston -"
click at [84, 82] on link "Open tasks (2)" at bounding box center [98, 89] width 62 height 23
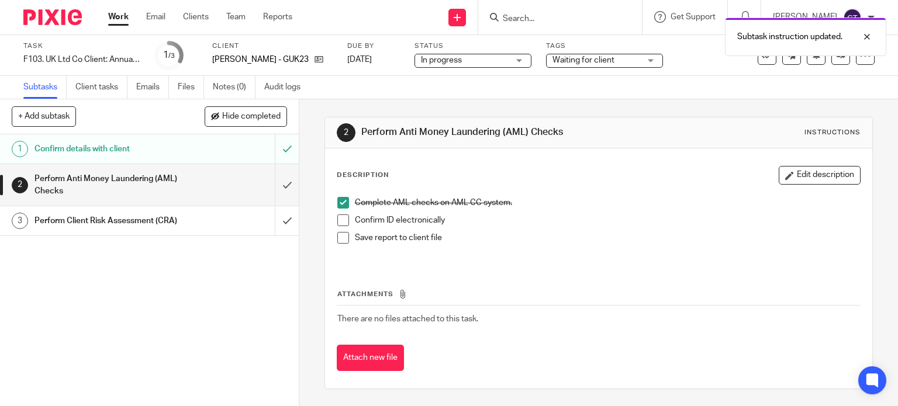
click at [344, 219] on span at bounding box center [343, 221] width 12 height 12
drag, startPoint x: 344, startPoint y: 236, endPoint x: 344, endPoint y: 246, distance: 10.5
click at [344, 236] on span at bounding box center [343, 238] width 12 height 12
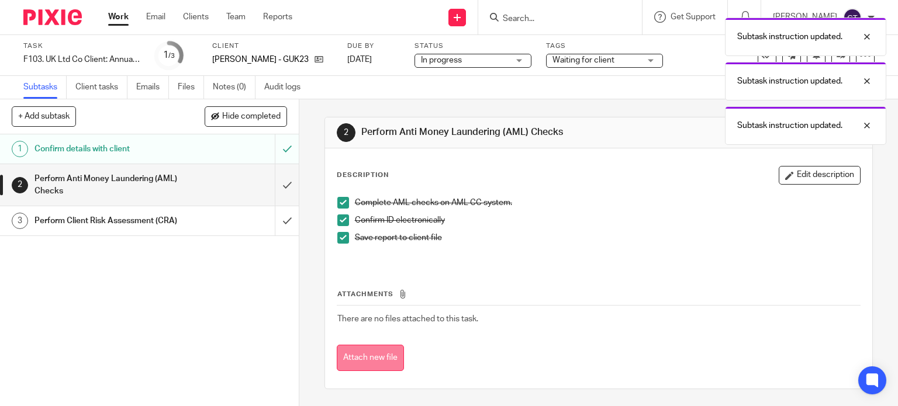
click at [371, 356] on button "Attach new file" at bounding box center [370, 358] width 67 height 26
click at [0, 0] on div "Upload file Drag & Drop your files, or click here Files uploading..." at bounding box center [0, 0] width 0 height 0
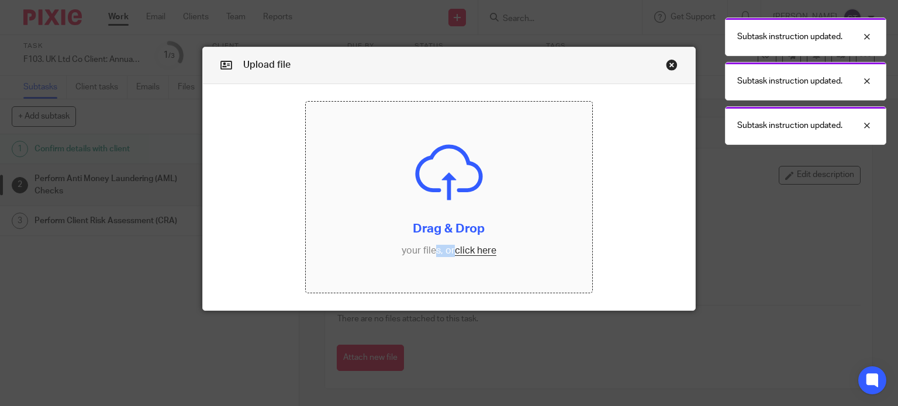
click at [409, 226] on input "file" at bounding box center [449, 197] width 286 height 191
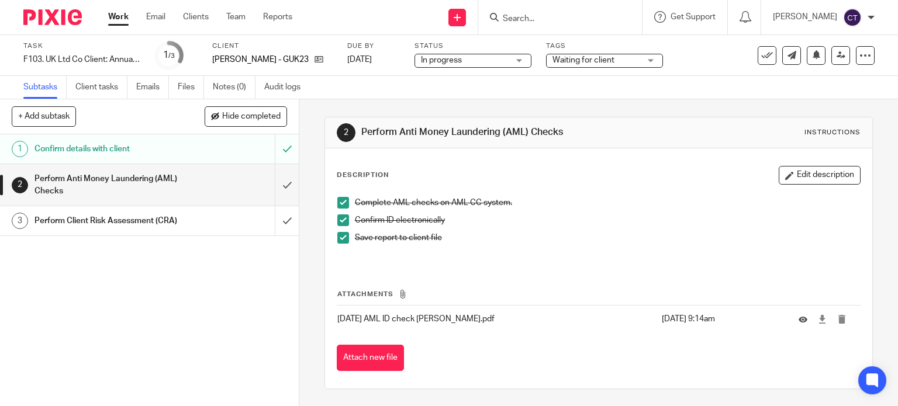
click at [216, 180] on div "Perform Anti Money Laundering (AML) Checks" at bounding box center [148, 185] width 229 height 30
click at [276, 188] on input "submit" at bounding box center [149, 185] width 299 height 42
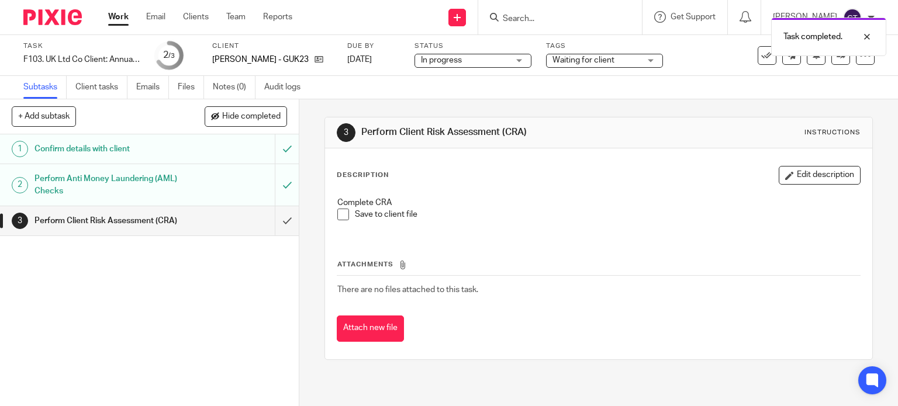
click at [340, 210] on span at bounding box center [343, 215] width 12 height 12
drag, startPoint x: 367, startPoint y: 338, endPoint x: 381, endPoint y: 314, distance: 27.5
click at [368, 338] on button "Attach new file" at bounding box center [370, 329] width 67 height 26
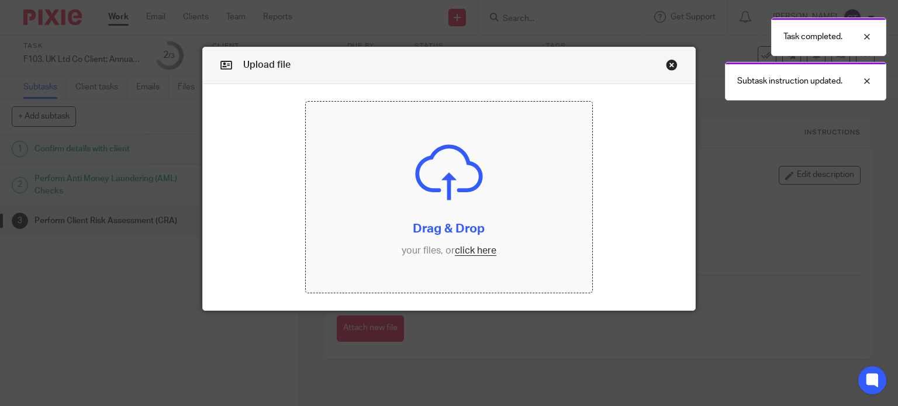
click at [423, 214] on input "file" at bounding box center [449, 197] width 286 height 191
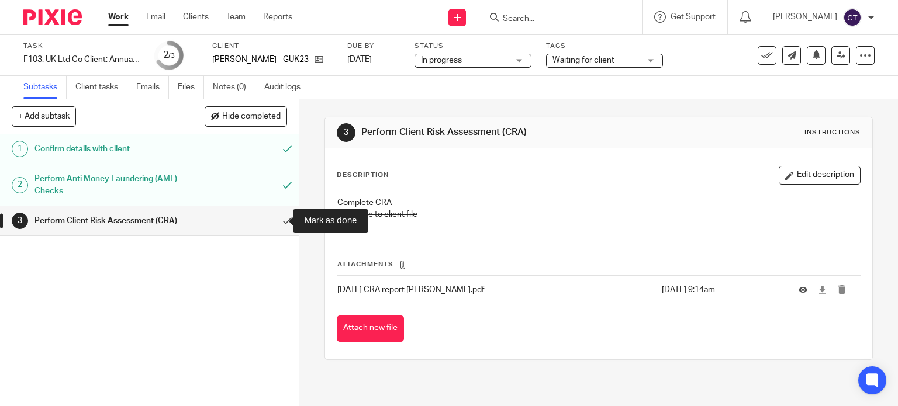
click at [274, 222] on input "submit" at bounding box center [149, 220] width 299 height 29
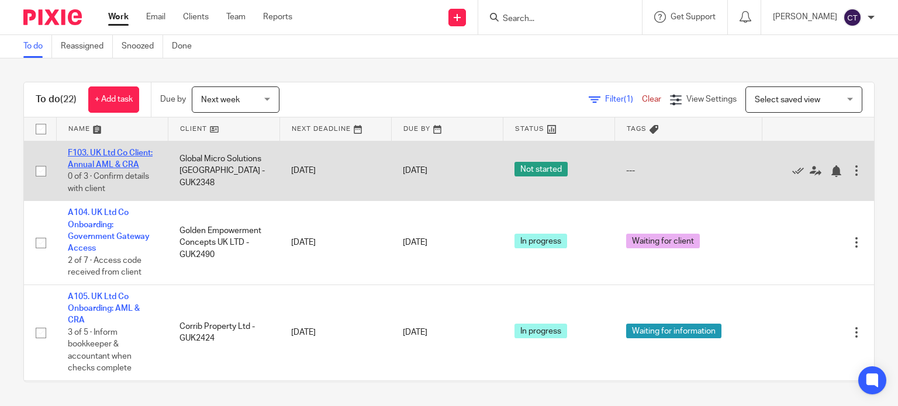
drag, startPoint x: 119, startPoint y: 159, endPoint x: 101, endPoint y: 162, distance: 18.9
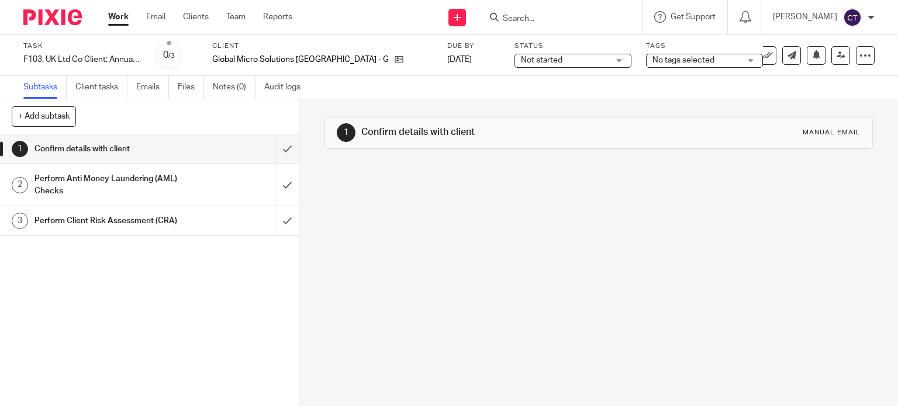
drag, startPoint x: 534, startPoint y: 51, endPoint x: 531, endPoint y: 60, distance: 9.8
click at [533, 51] on div "Status Not started Not started Not started In progress In review (client) 1" at bounding box center [573, 56] width 117 height 28
click at [531, 59] on span "Not started" at bounding box center [565, 60] width 88 height 12
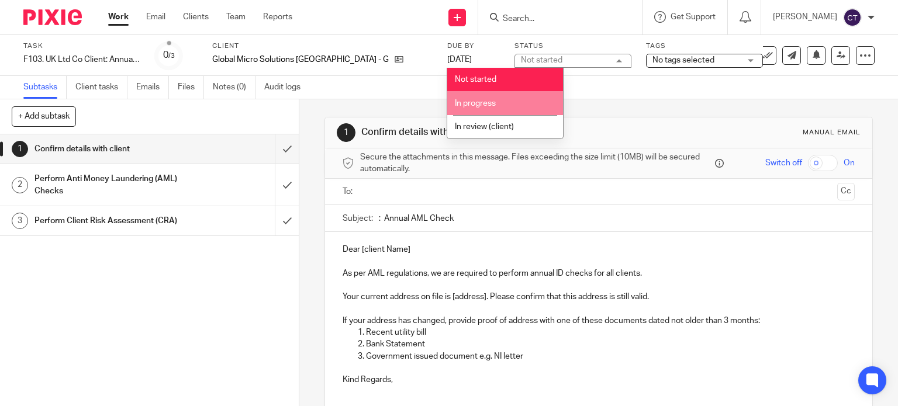
click at [522, 107] on li "In progress" at bounding box center [505, 103] width 116 height 24
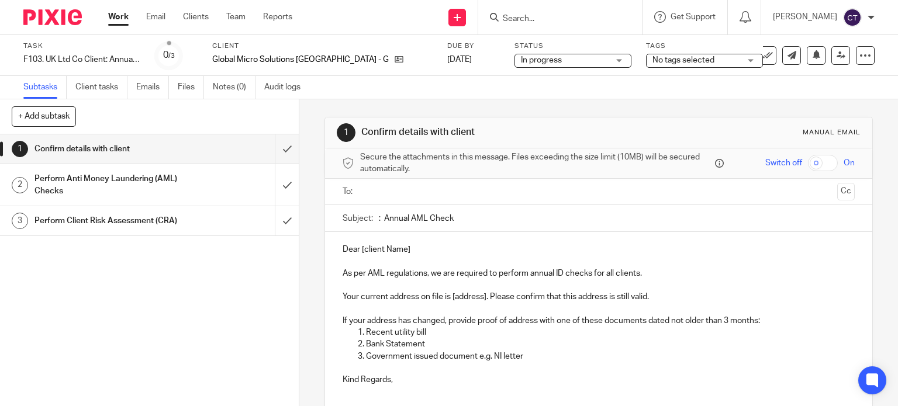
click at [652, 56] on span "No tags selected" at bounding box center [683, 60] width 62 height 8
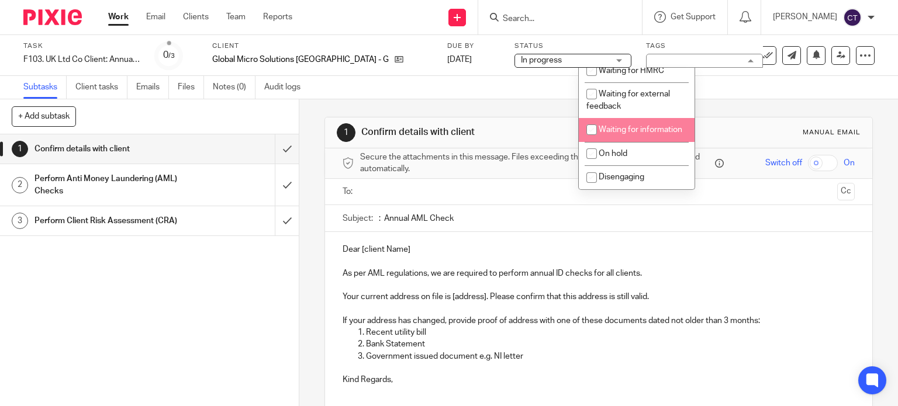
scroll to position [117, 0]
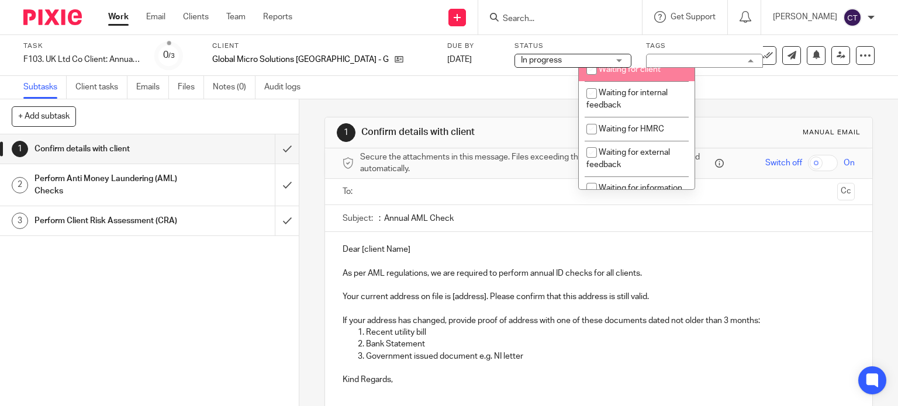
click at [626, 74] on span "Waiting for client" at bounding box center [630, 69] width 62 height 8
checkbox input "true"
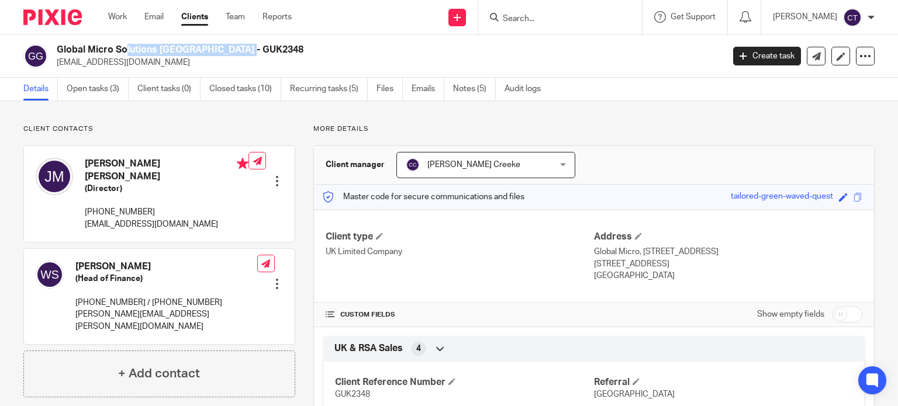
click at [58, 49] on h2 "Global Micro Solutions [GEOGRAPHIC_DATA] - GUK2348" at bounding box center [320, 50] width 527 height 12
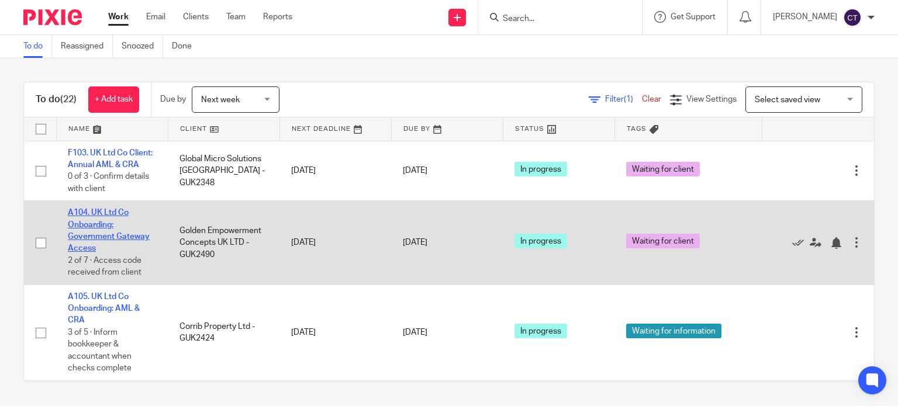
drag, startPoint x: 0, startPoint y: 0, endPoint x: 105, endPoint y: 246, distance: 266.9
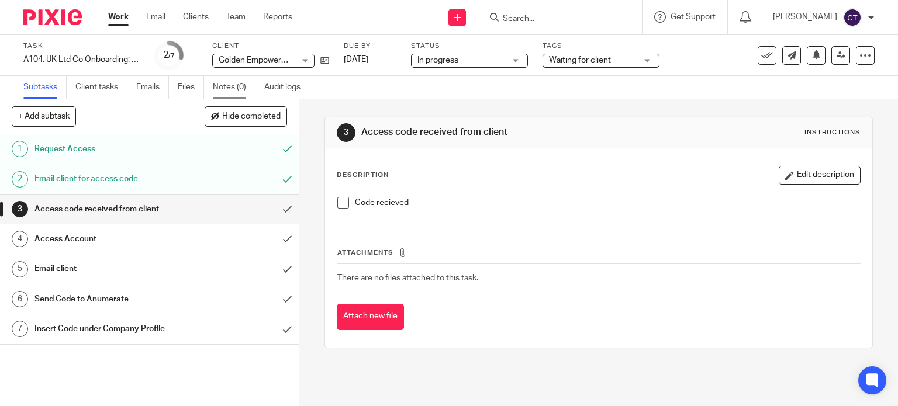
click at [222, 82] on link "Notes (0)" at bounding box center [234, 87] width 43 height 23
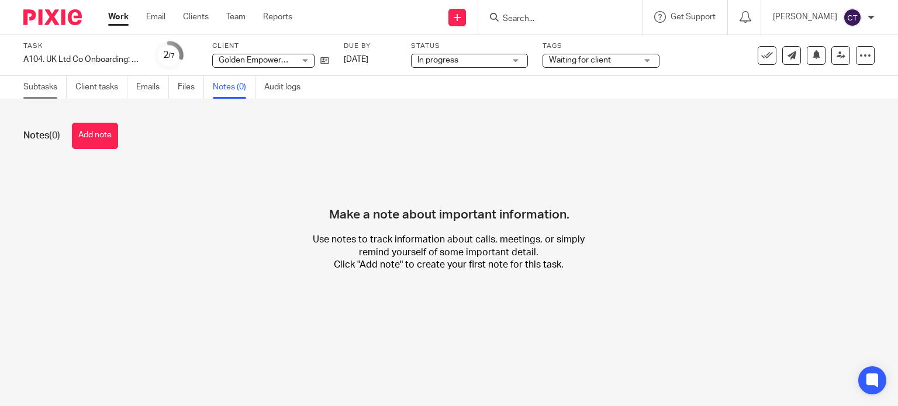
click at [25, 84] on link "Subtasks" at bounding box center [44, 87] width 43 height 23
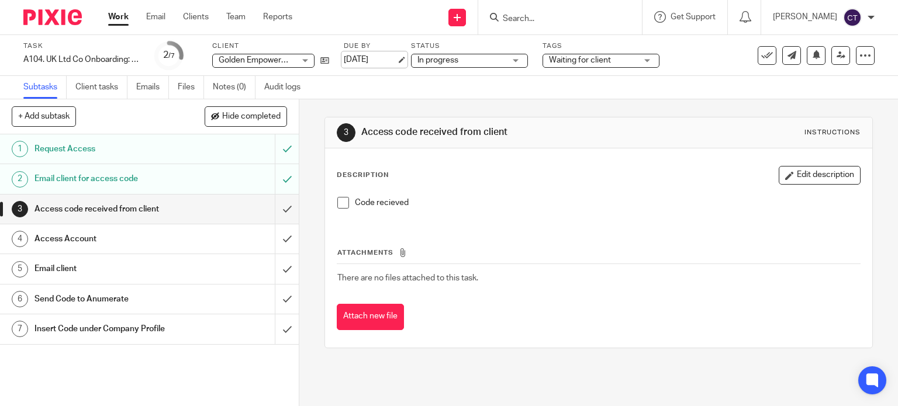
click at [388, 62] on link "[DATE]" at bounding box center [370, 60] width 53 height 12
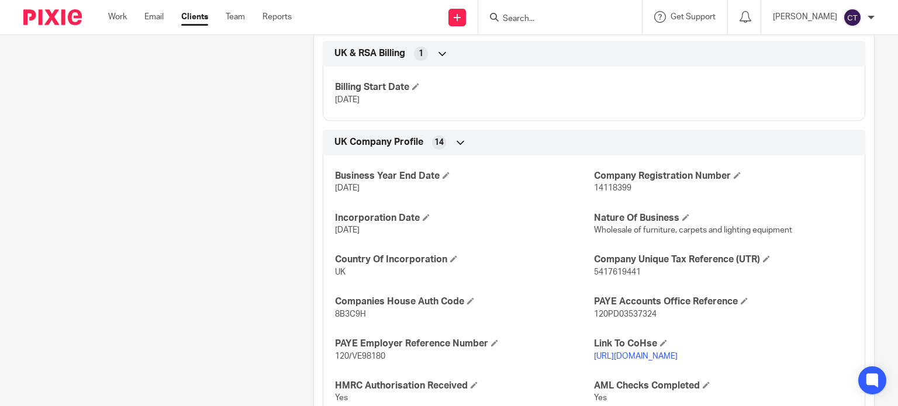
scroll to position [526, 0]
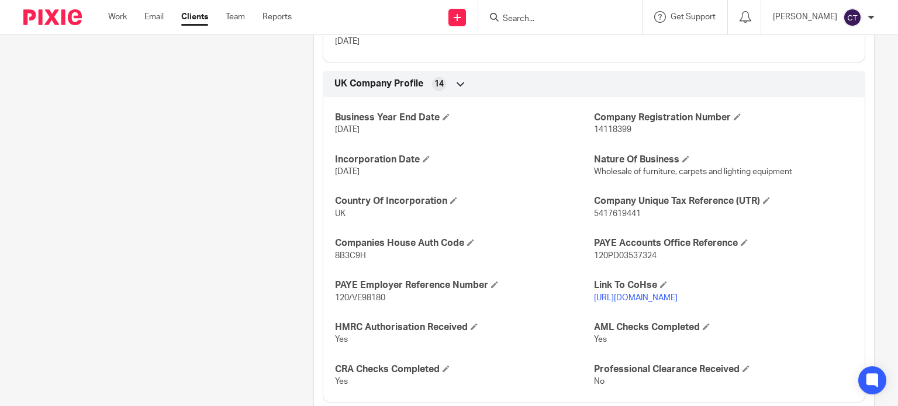
click at [606, 208] on p "5417619441" at bounding box center [723, 214] width 259 height 12
copy span "5417619441"
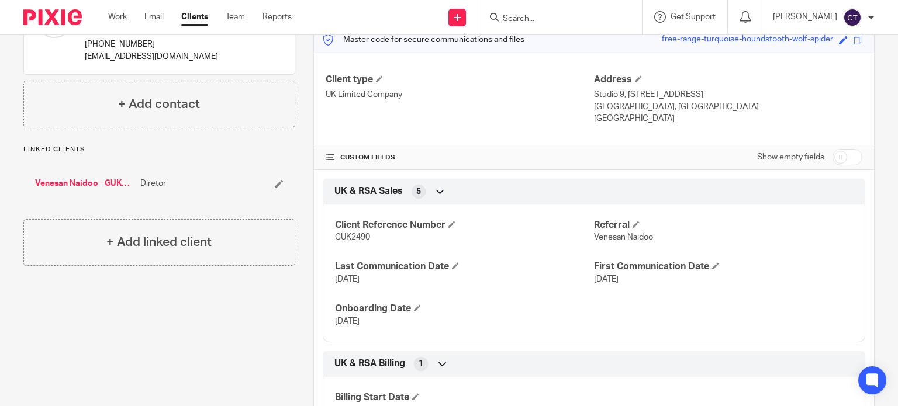
scroll to position [0, 0]
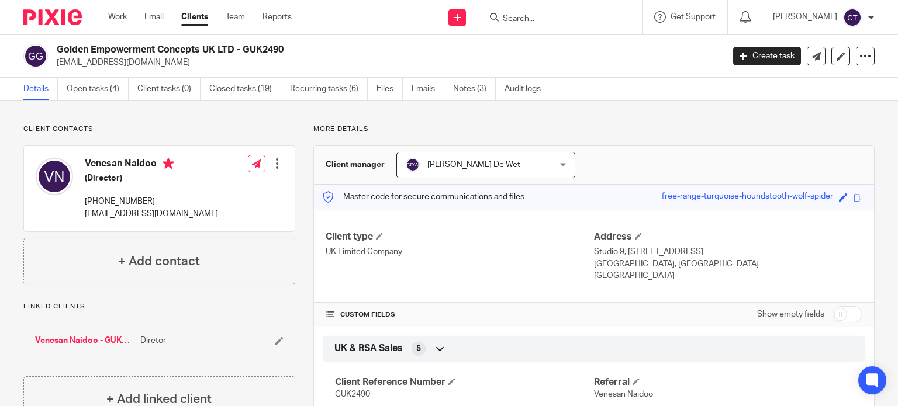
drag, startPoint x: 727, startPoint y: 263, endPoint x: 681, endPoint y: 262, distance: 46.2
click at [681, 262] on p "London, United Kingdom, SE10 9ER" at bounding box center [728, 264] width 268 height 12
copy p "SE10 9ER"
